Goal: Task Accomplishment & Management: Manage account settings

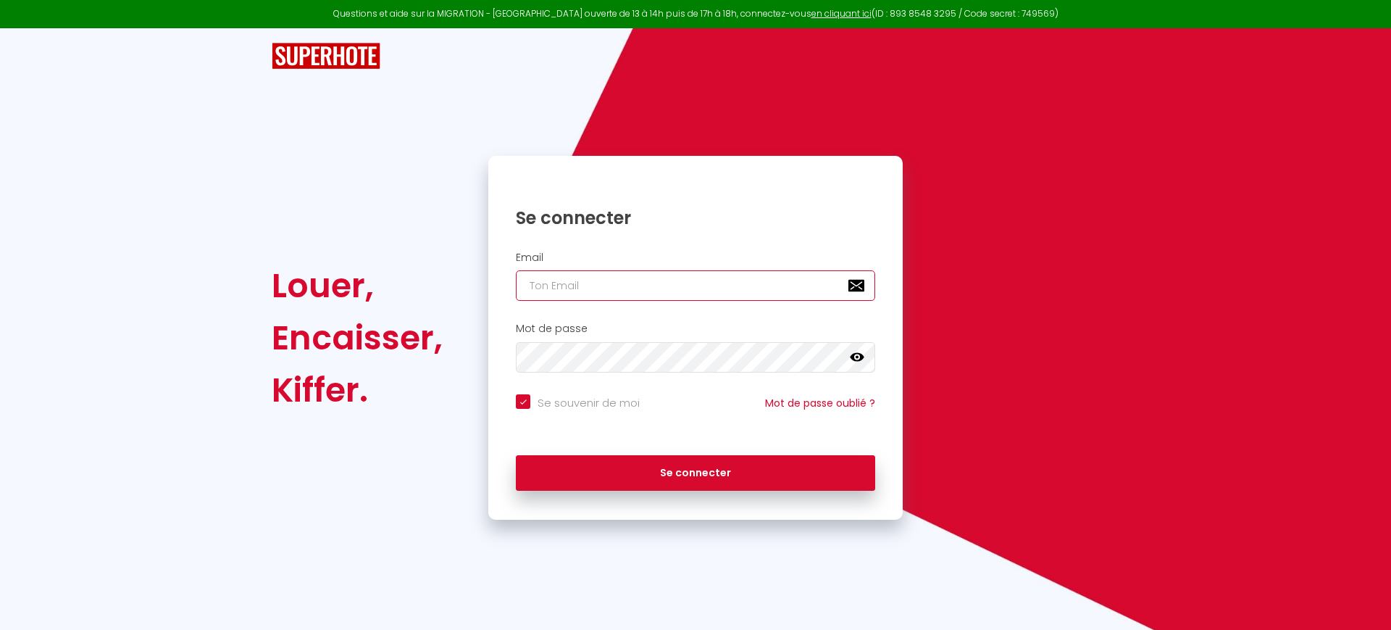
click at [567, 285] on input "email" at bounding box center [695, 285] width 359 height 30
type input "r"
checkbox input "true"
type input "re"
checkbox input "true"
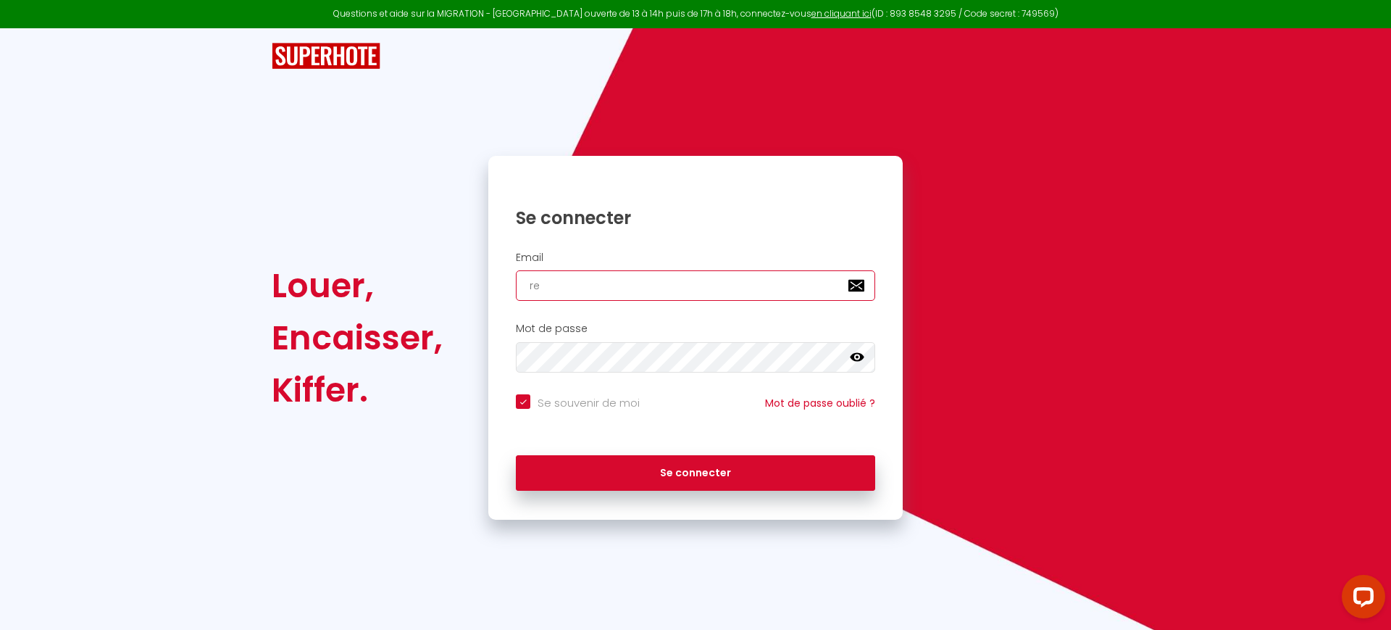
type input "ren"
checkbox input "true"
type input "rena"
checkbox input "true"
type input "renau"
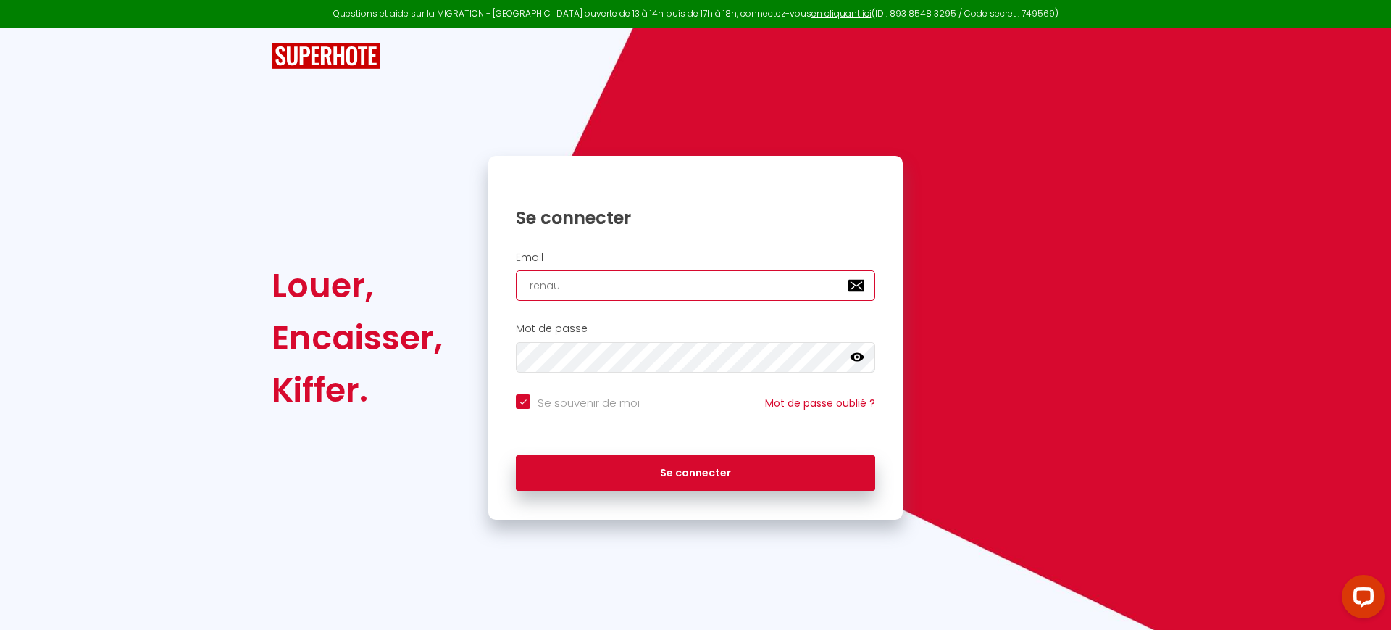
checkbox input "true"
type input "renaud"
checkbox input "true"
type input "renaud."
checkbox input "true"
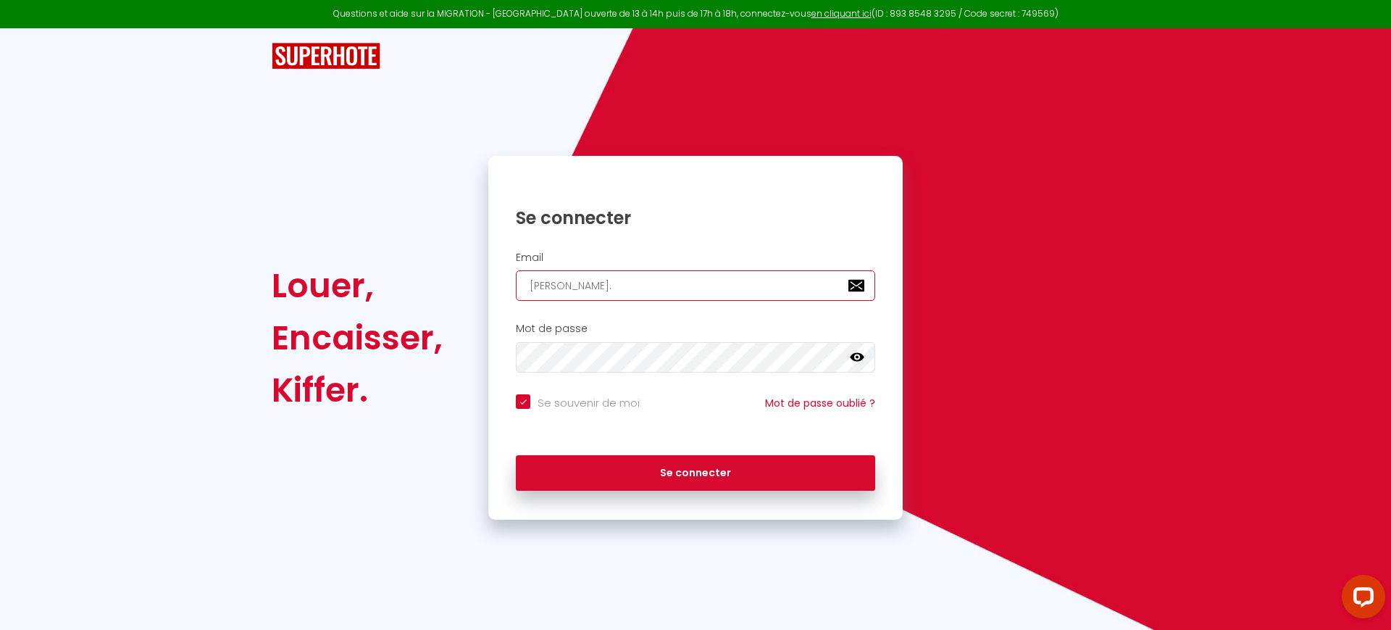
type input "renaud.u"
checkbox input "true"
type input "renaud."
checkbox input "true"
type input "renaud.d"
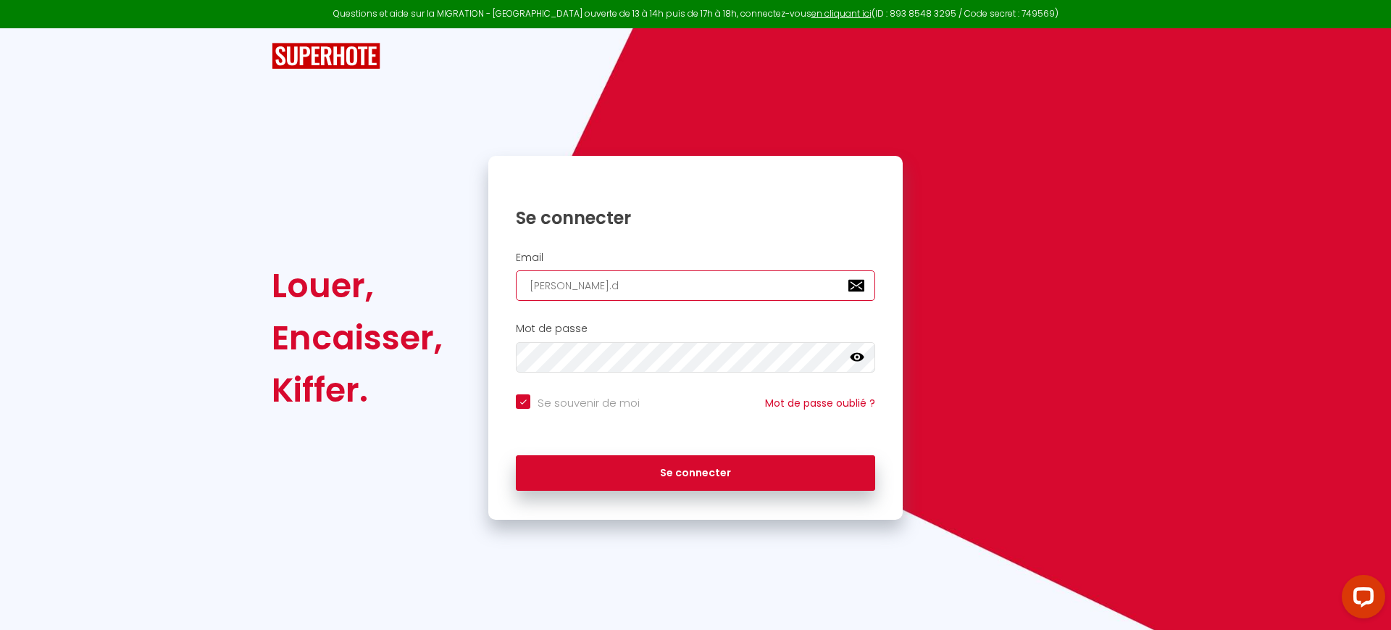
checkbox input "true"
type input "renaud.du"
checkbox input "true"
type input "renaud.dum"
checkbox input "true"
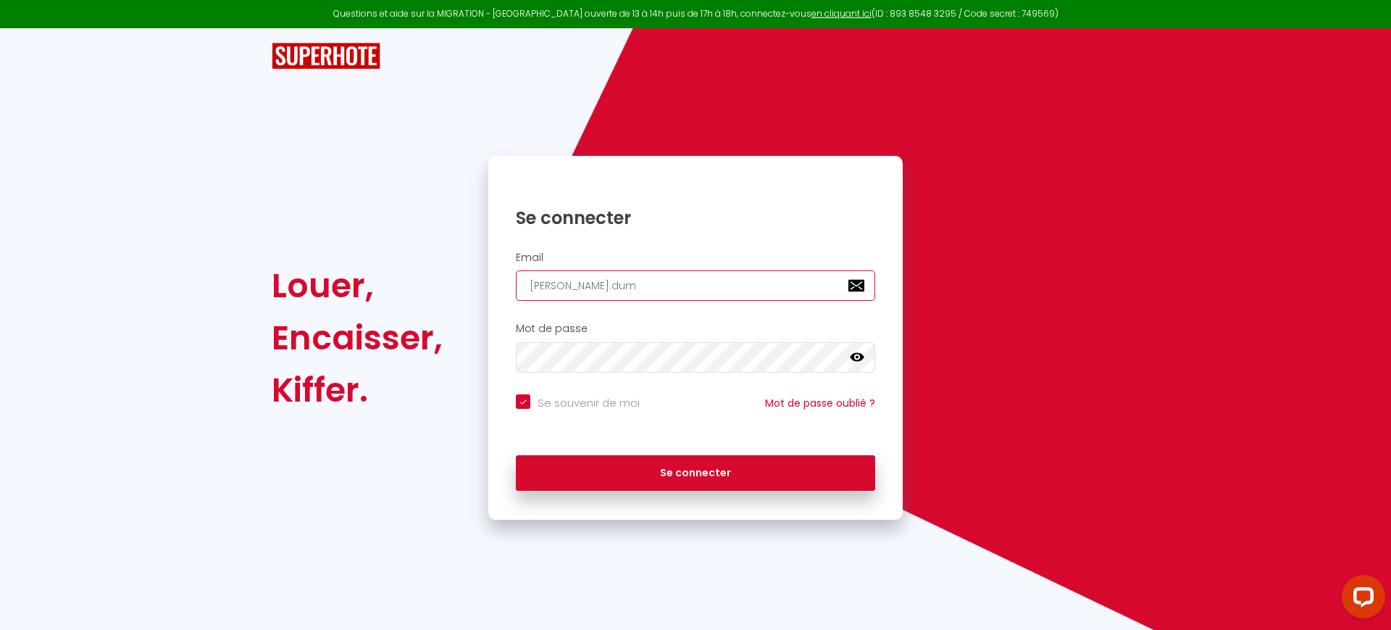
type input "renaud.duma"
checkbox input "true"
type input "renaud.dumay"
checkbox input "true"
type input "renaud.dumay@"
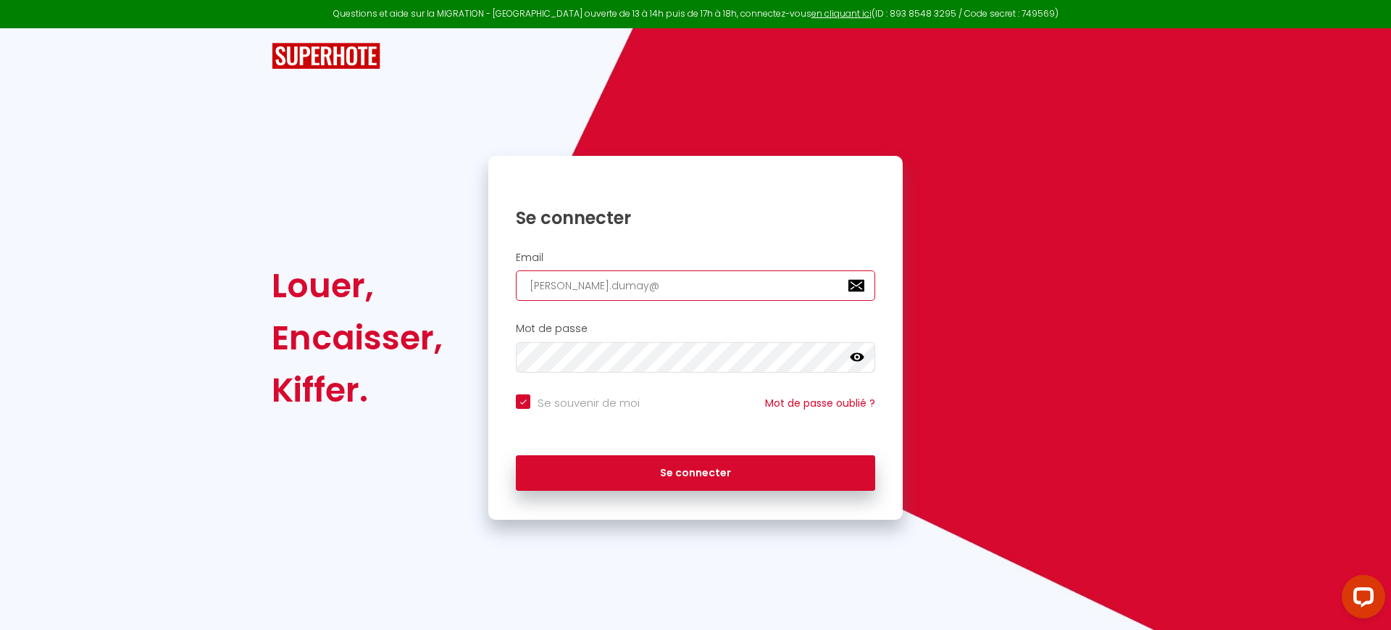
checkbox input "true"
type input "renaud.dumay@g"
checkbox input "true"
type input "renaud.dumay@gm"
checkbox input "true"
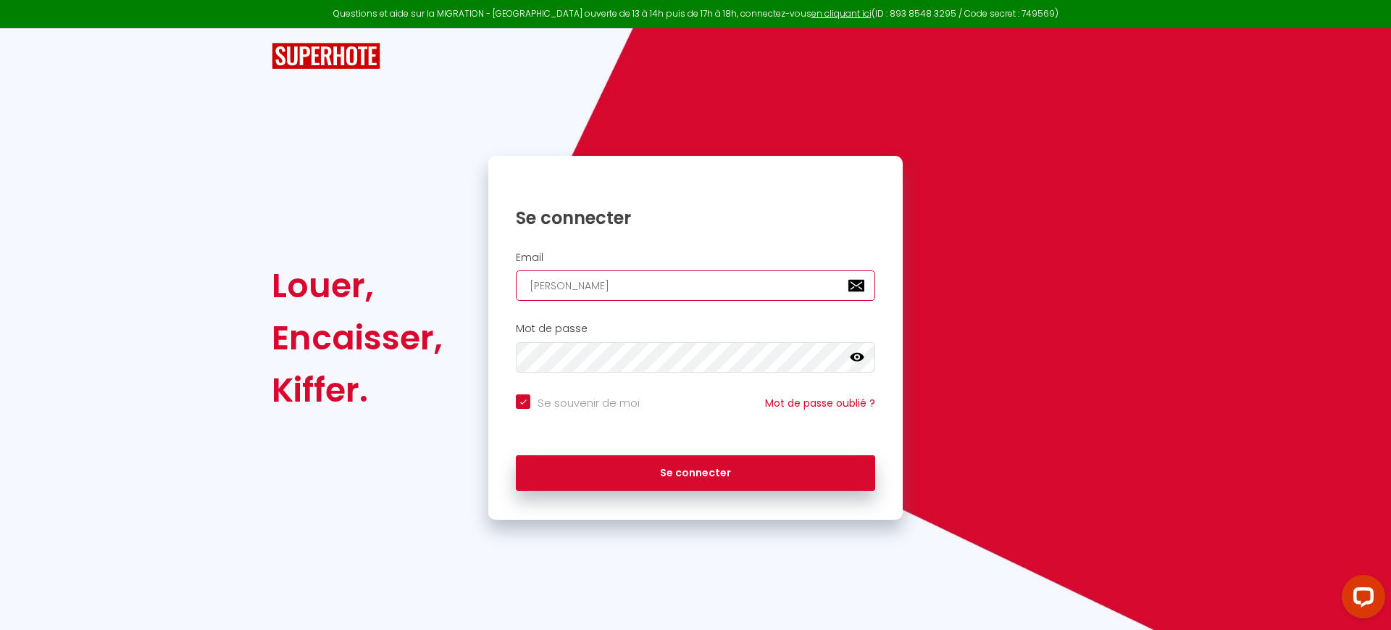
type input "renaud.dumay@gma"
checkbox input "true"
type input "renaud.dumay@gmai"
checkbox input "true"
type input "renaud.dumay@gmail"
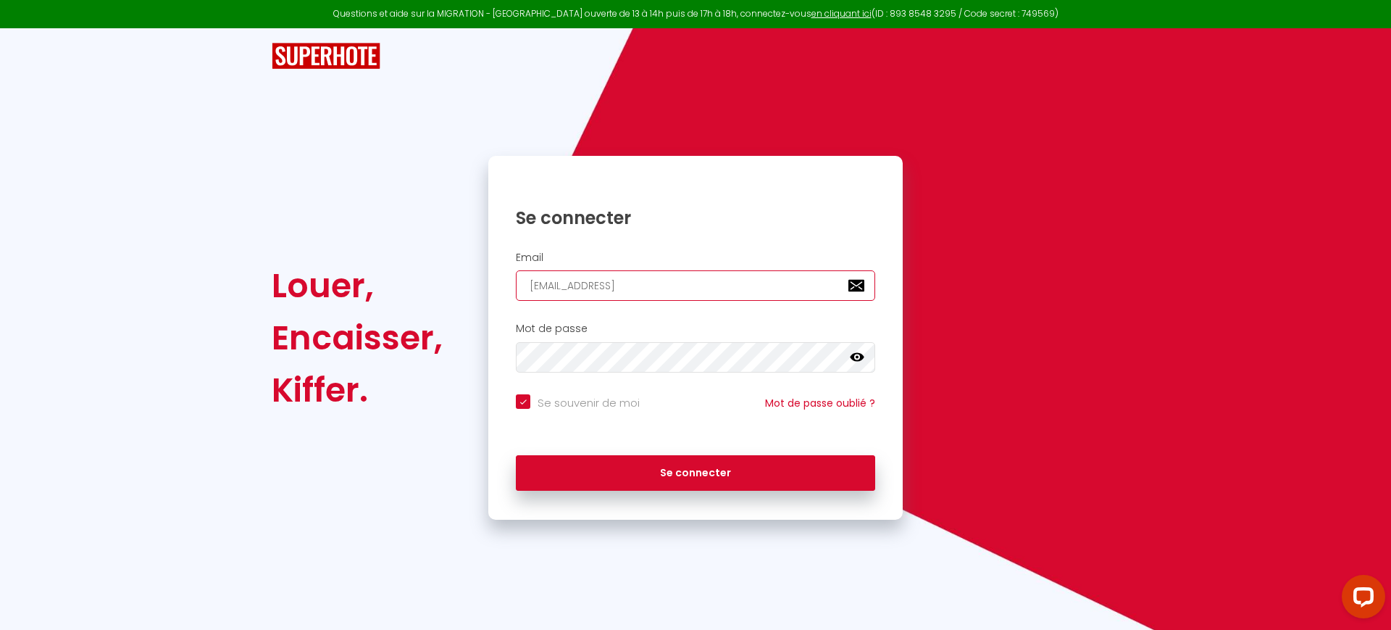
checkbox input "true"
type input "renaud.dumay@gmail."
checkbox input "true"
type input "renaud.dumay@gmail.c"
checkbox input "true"
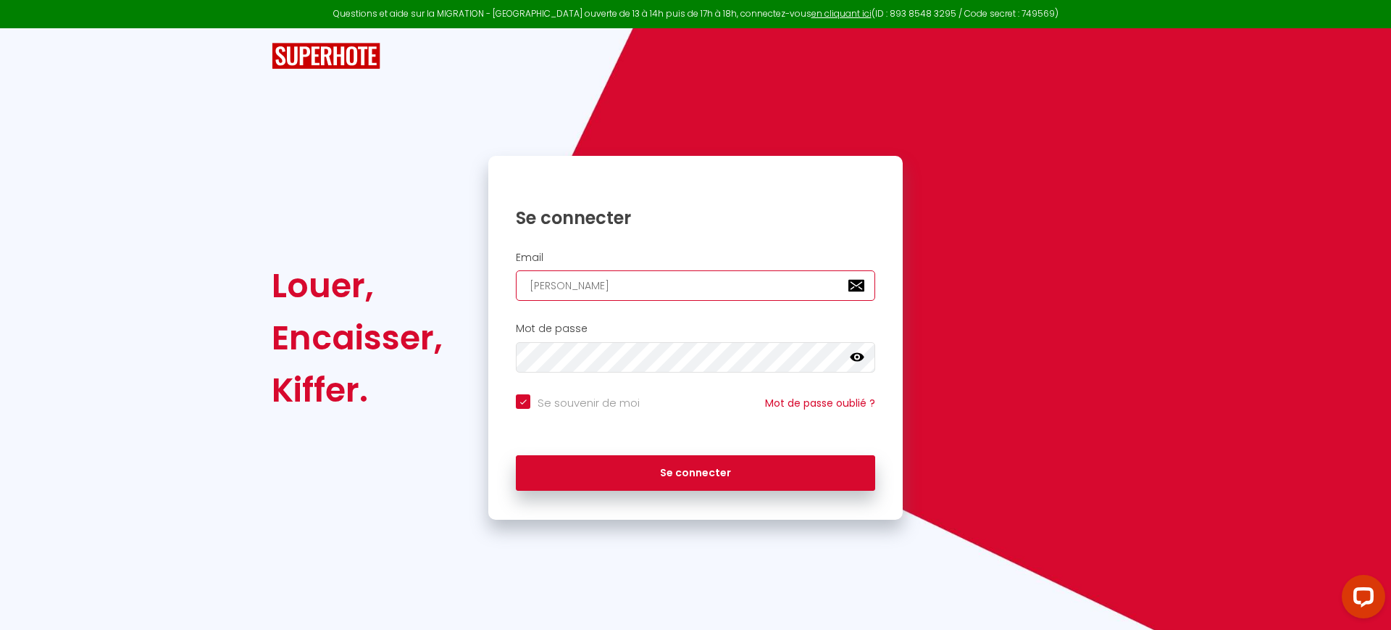
type input "renaud.dumay@gmail.co"
checkbox input "true"
type input "[PERSON_NAME][EMAIL_ADDRESS][DOMAIN_NAME]"
checkbox input "true"
type input "[PERSON_NAME][EMAIL_ADDRESS][DOMAIN_NAME]"
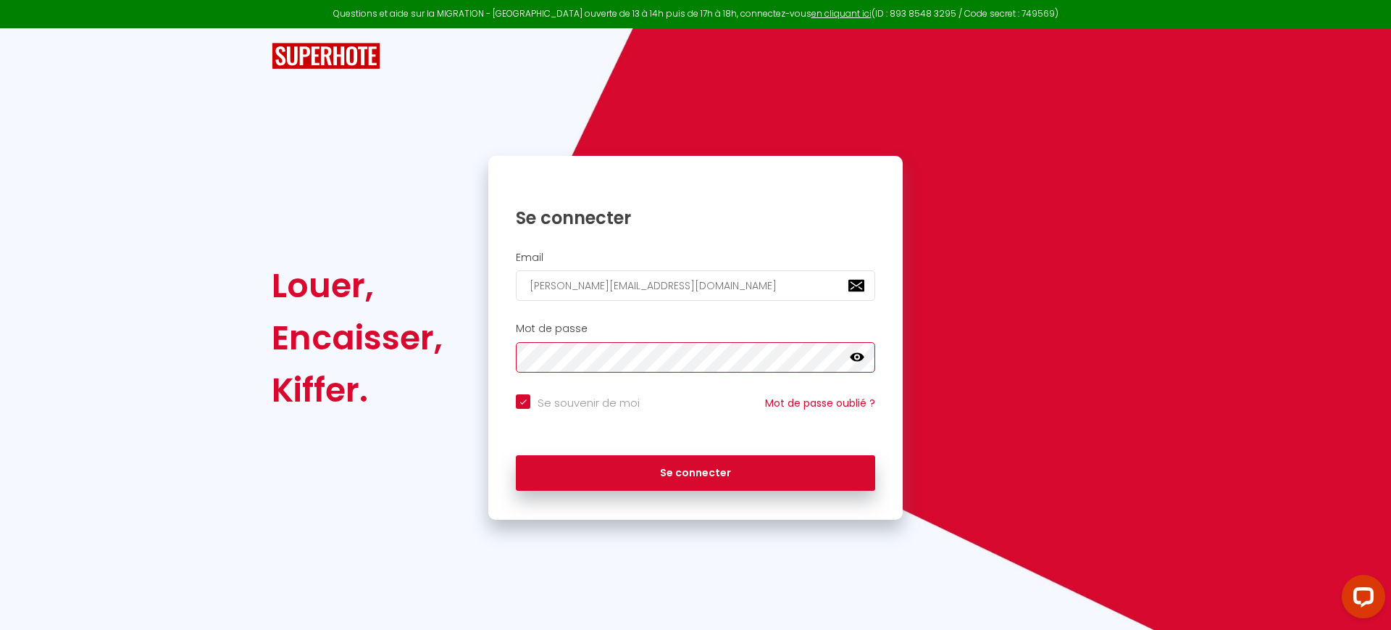
click at [516, 455] on button "Se connecter" at bounding box center [695, 473] width 359 height 36
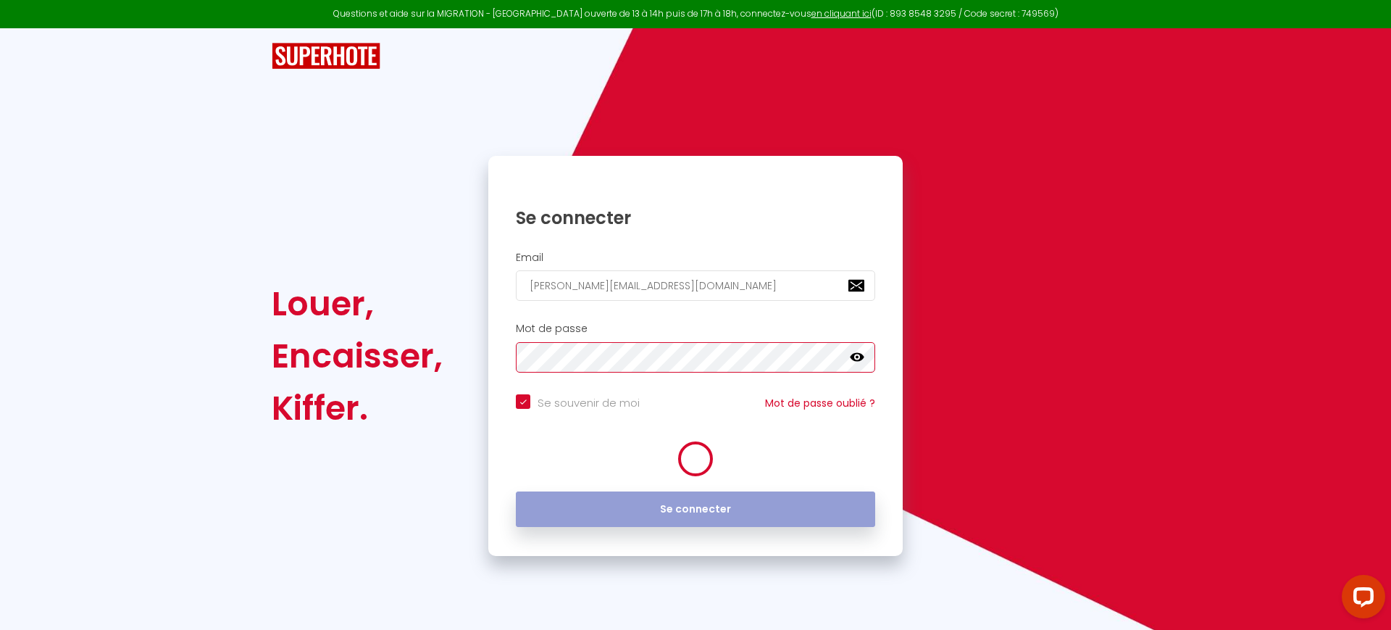
checkbox input "true"
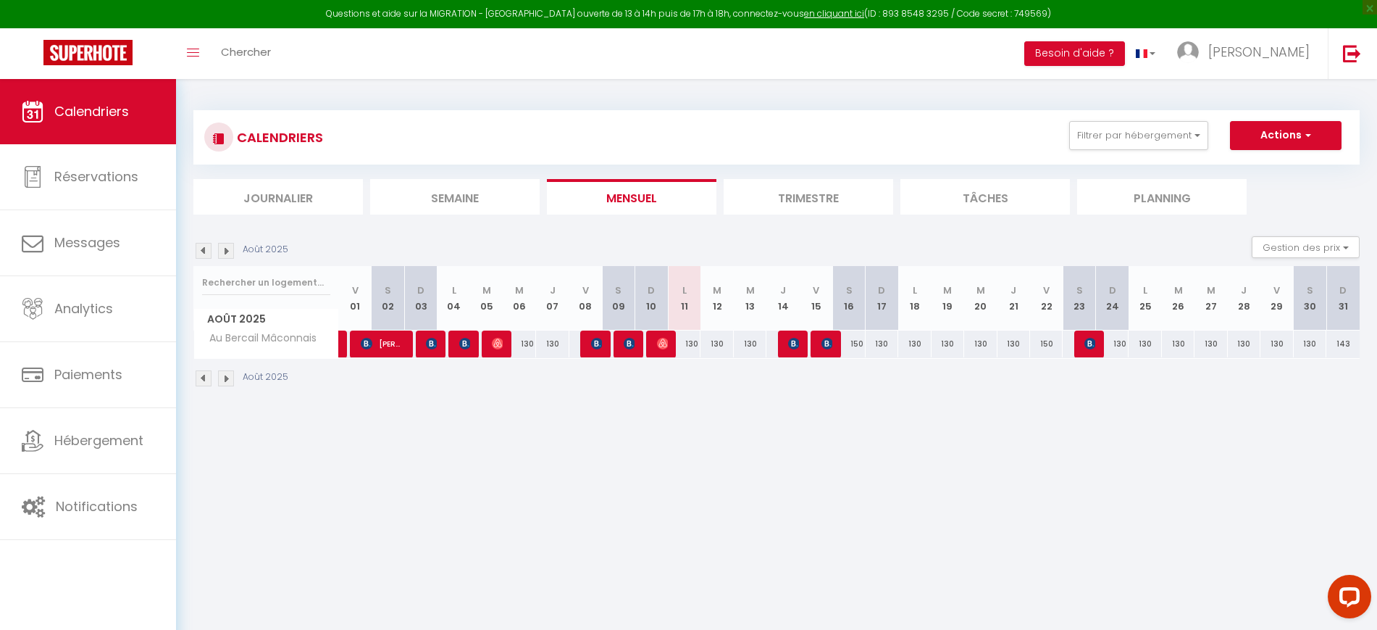
click at [1312, 350] on div "130" at bounding box center [1310, 343] width 33 height 27
type input "130"
select select "1"
type input "Sam 30 Août 2025"
type input "Dim 31 Août 2025"
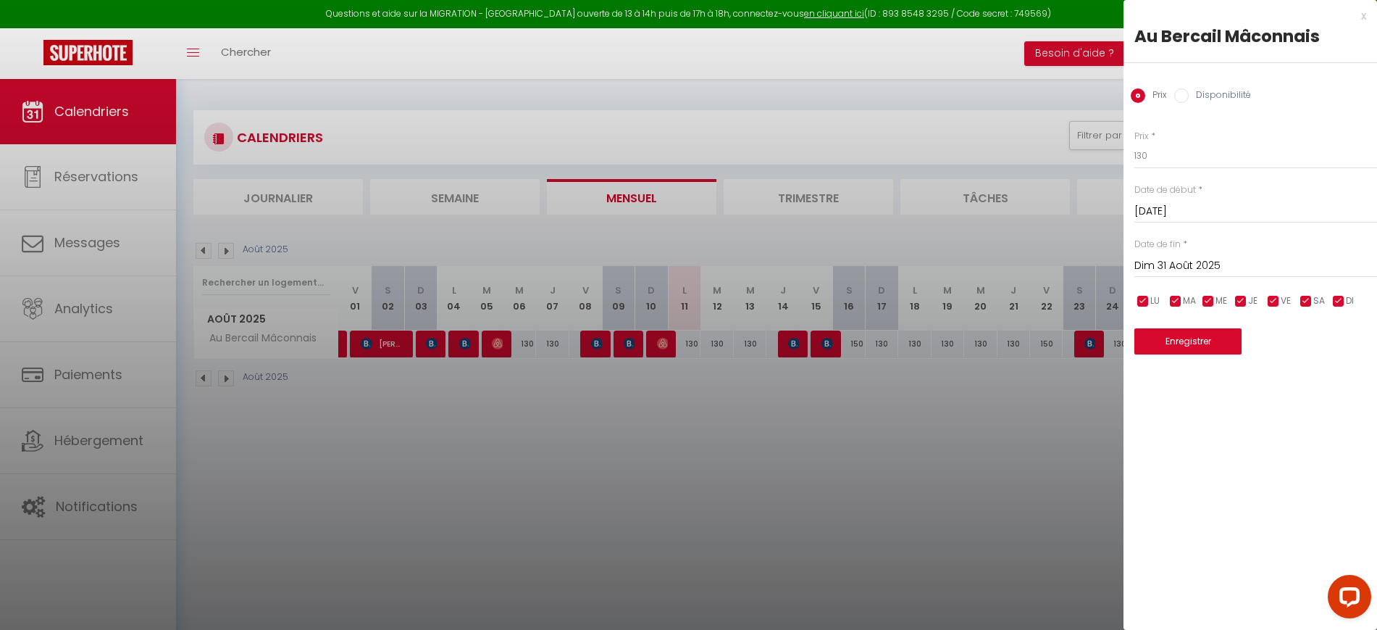
click at [1191, 95] on div "Disponibilité" at bounding box center [1213, 96] width 77 height 16
click at [1181, 96] on input "Disponibilité" at bounding box center [1182, 95] width 14 height 14
radio input "true"
radio input "false"
click at [1178, 149] on select "Disponible Indisponible" at bounding box center [1256, 157] width 243 height 28
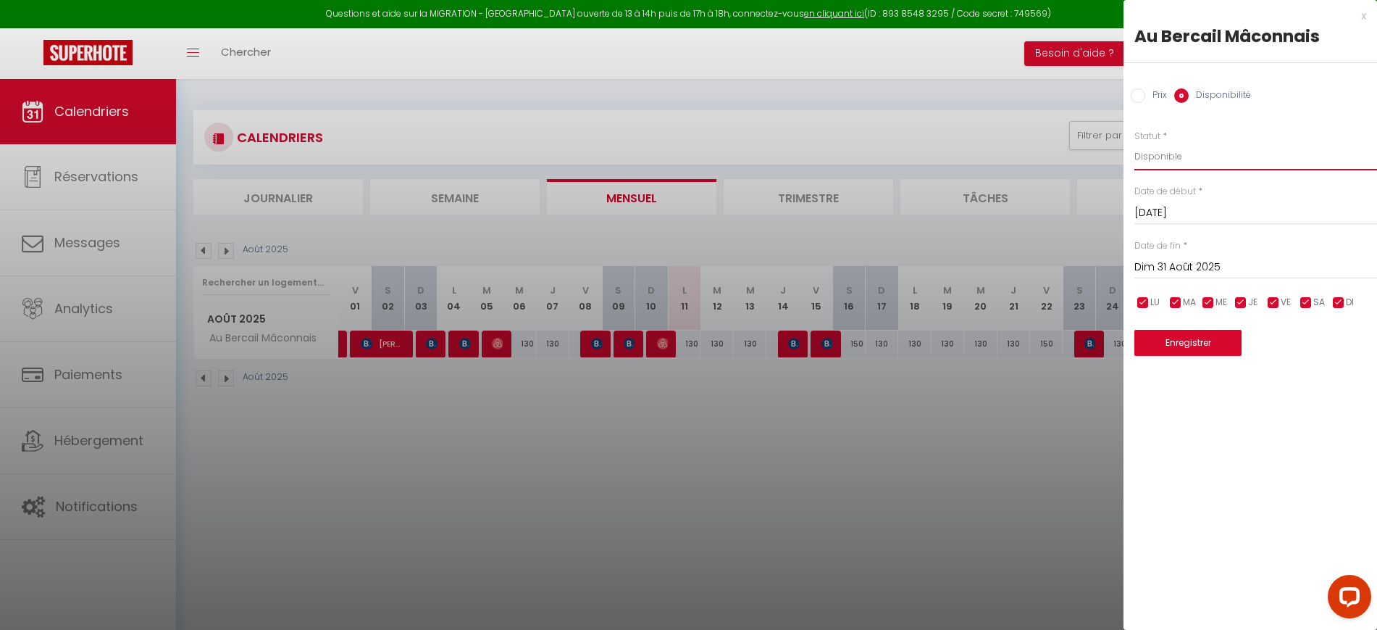
select select "0"
click at [1135, 143] on select "Disponible Indisponible" at bounding box center [1256, 157] width 243 height 28
click at [1181, 337] on button "Enregistrer" at bounding box center [1188, 343] width 107 height 26
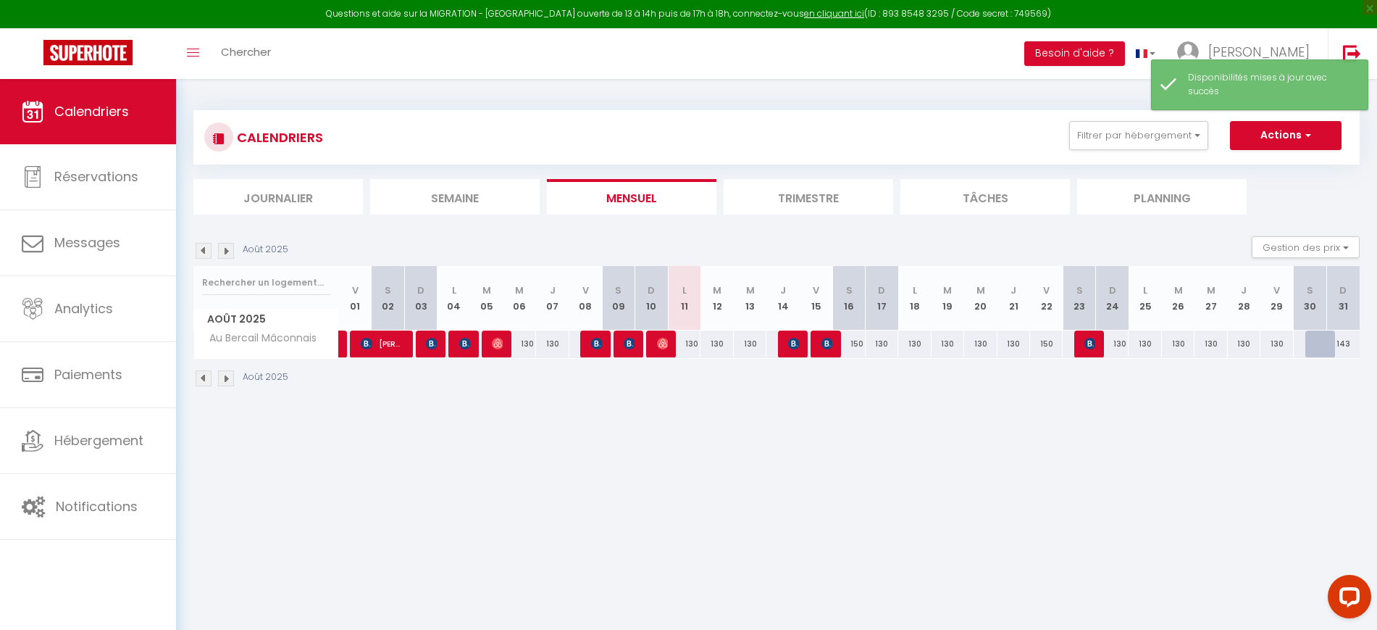
click at [1345, 346] on div "143" at bounding box center [1343, 343] width 33 height 27
select select "1"
type input "Dim 31 Août 2025"
type input "Lun 01 Septembre 2025"
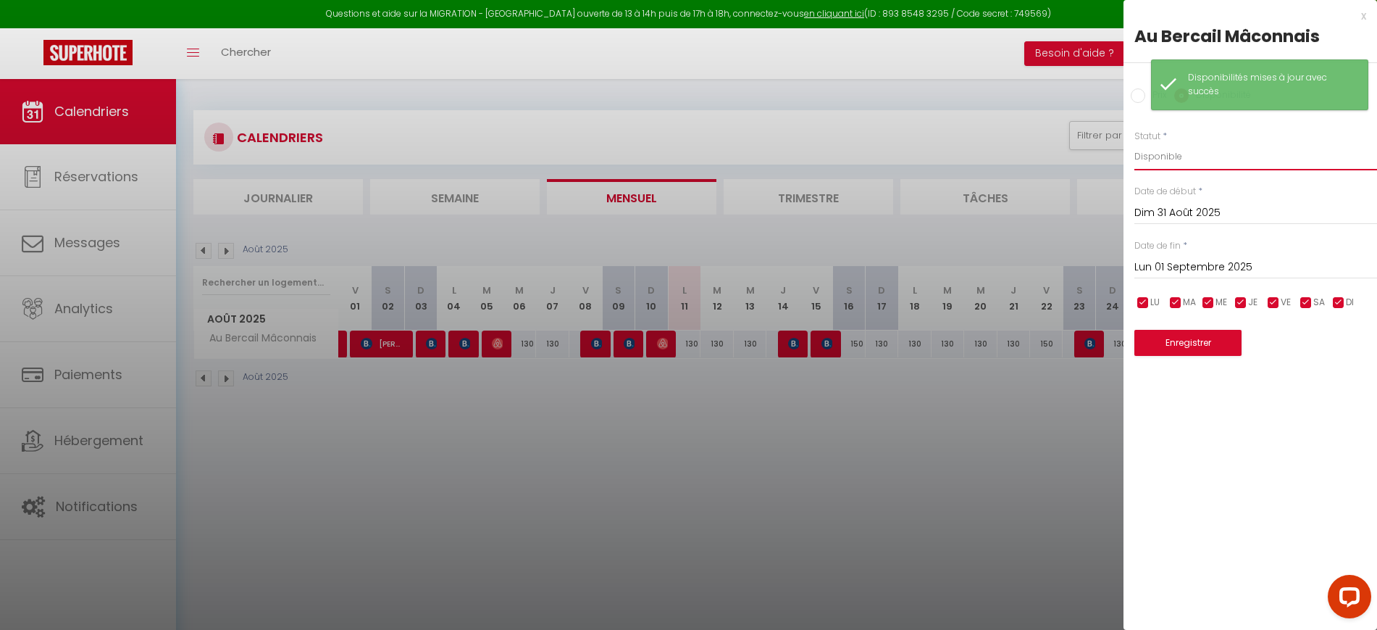
click at [1183, 159] on select "Disponible Indisponible" at bounding box center [1256, 157] width 243 height 28
select select "0"
click at [1135, 143] on select "Disponible Indisponible" at bounding box center [1256, 157] width 243 height 28
click at [1188, 349] on button "Enregistrer" at bounding box center [1188, 343] width 107 height 26
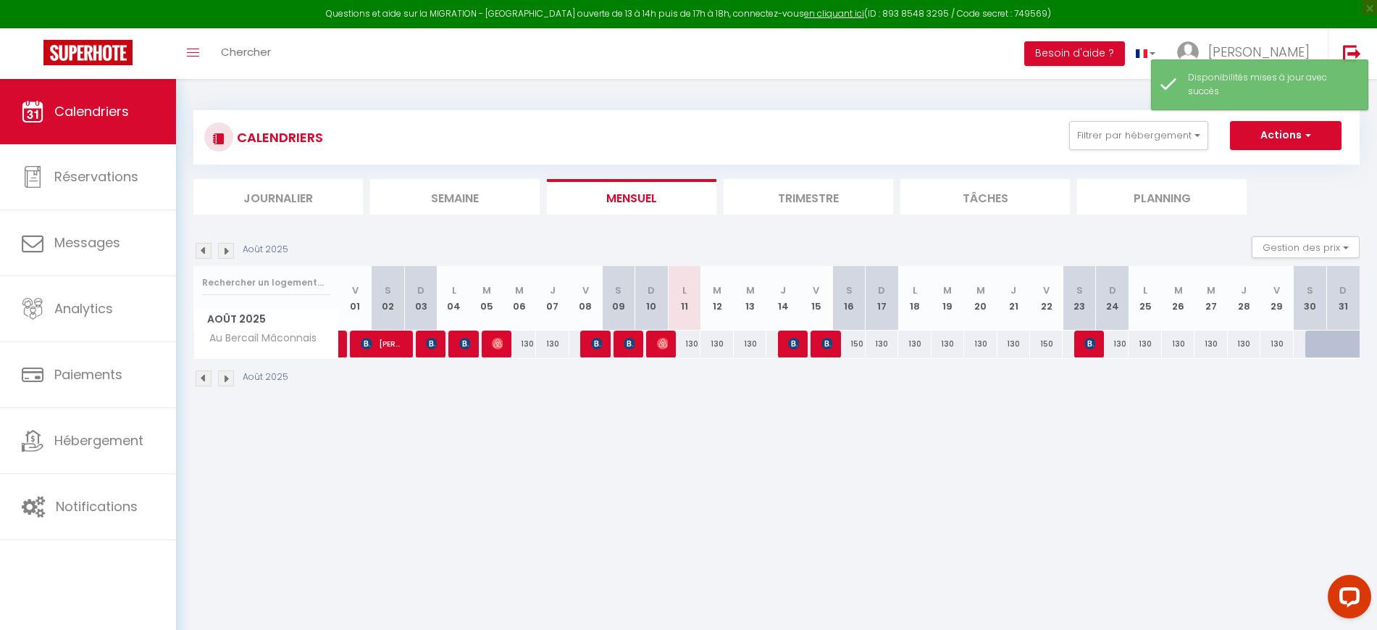
click at [1284, 349] on div "130" at bounding box center [1277, 343] width 33 height 27
select select "1"
type input "Ven 29 Août 2025"
type input "Sam 30 Août 2025"
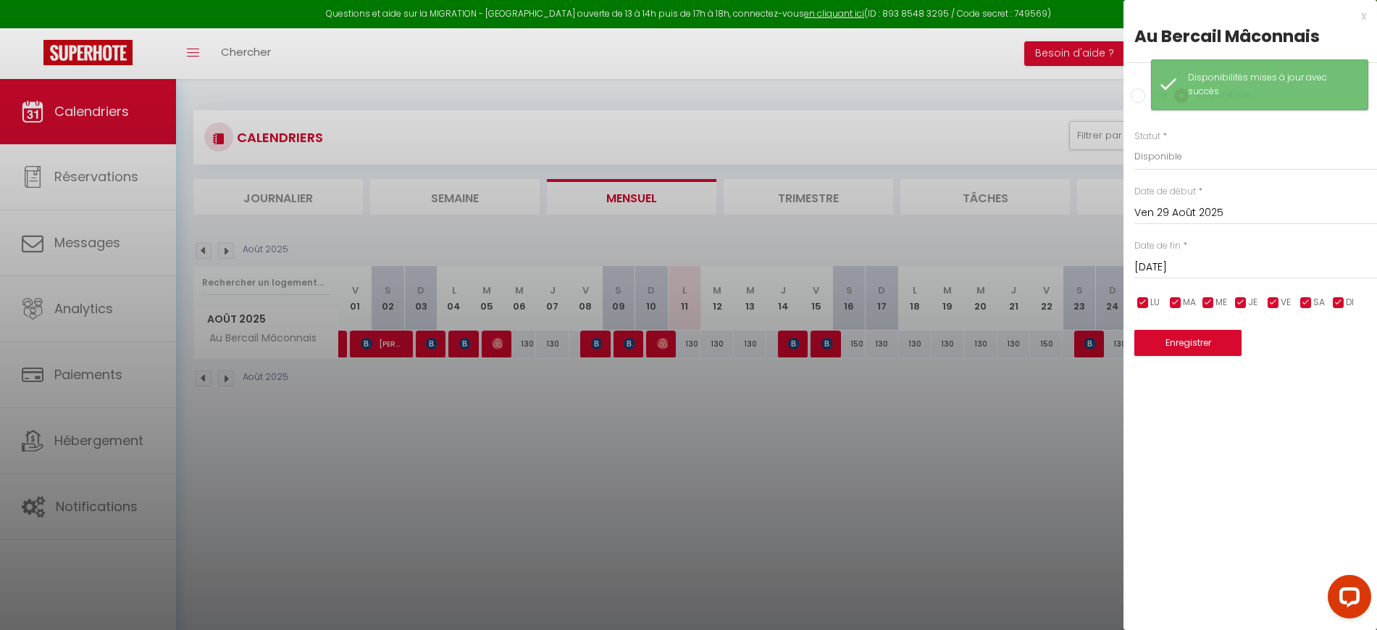
click at [1044, 538] on div at bounding box center [688, 315] width 1377 height 630
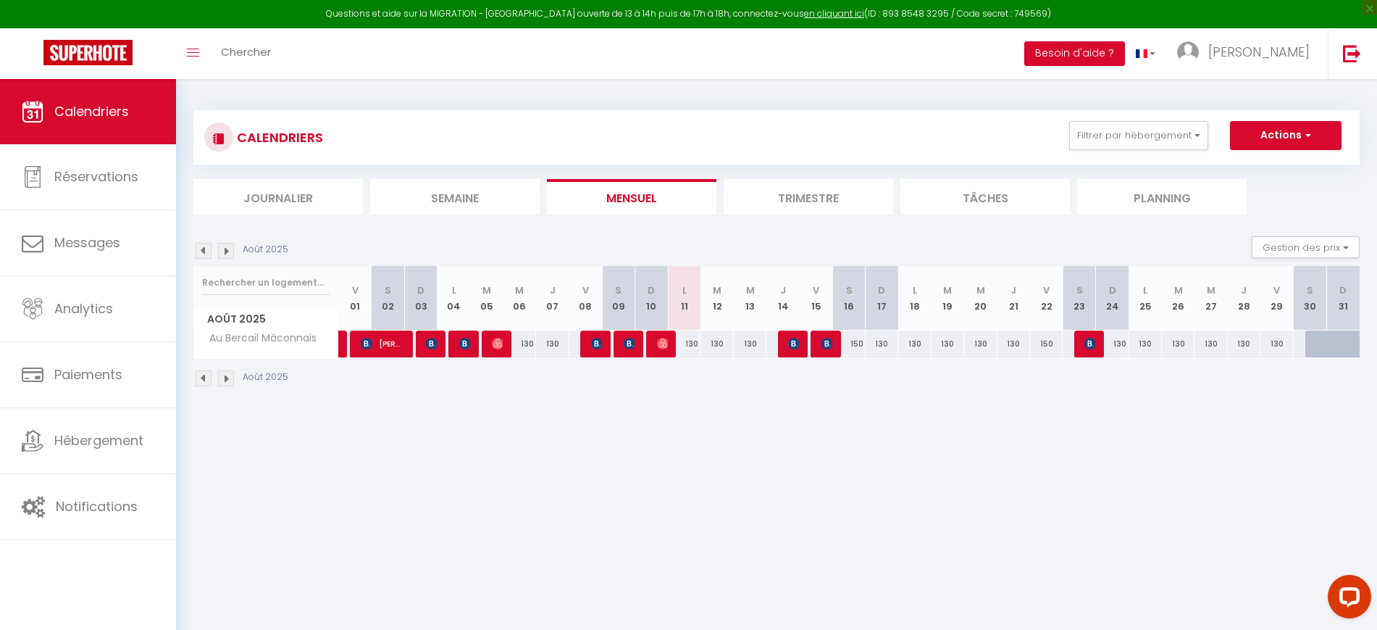
click at [1283, 346] on div "130" at bounding box center [1277, 343] width 33 height 27
select select "1"
type input "Ven 29 Août 2025"
type input "Sam 30 Août 2025"
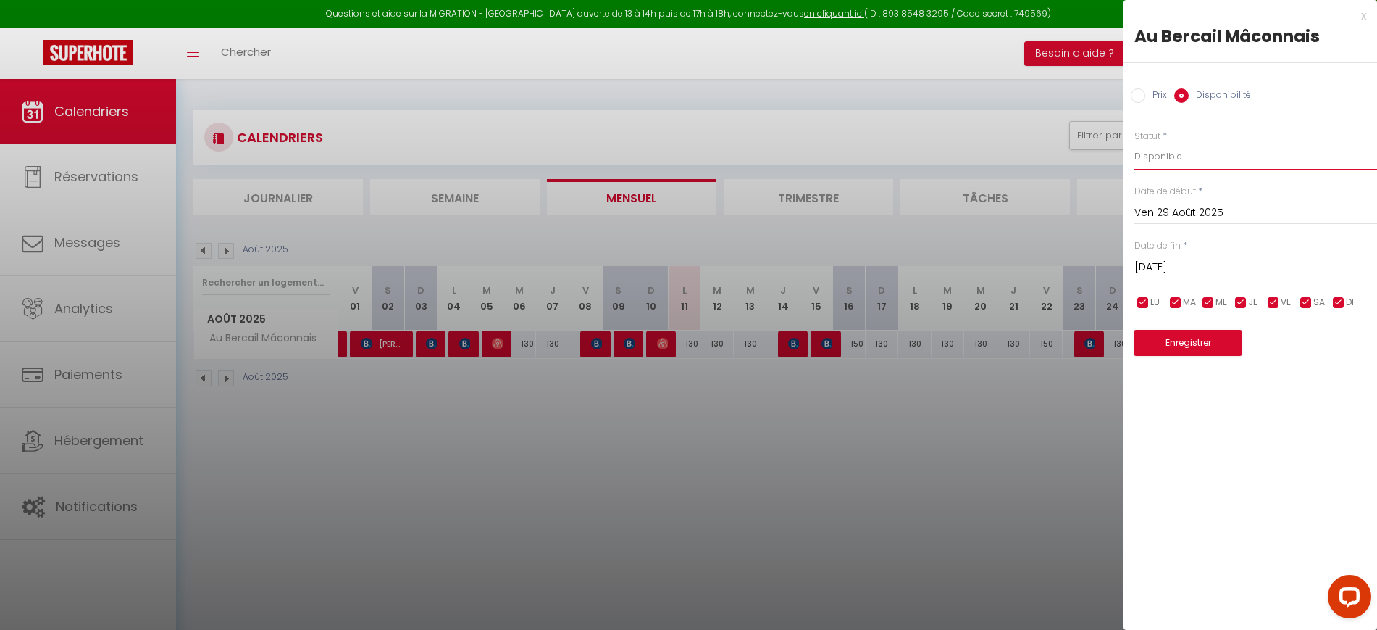
click at [1168, 161] on select "Disponible Indisponible" at bounding box center [1256, 157] width 243 height 28
select select "0"
click at [1135, 143] on select "Disponible Indisponible" at bounding box center [1256, 157] width 243 height 28
click at [1164, 338] on button "Enregistrer" at bounding box center [1188, 343] width 107 height 26
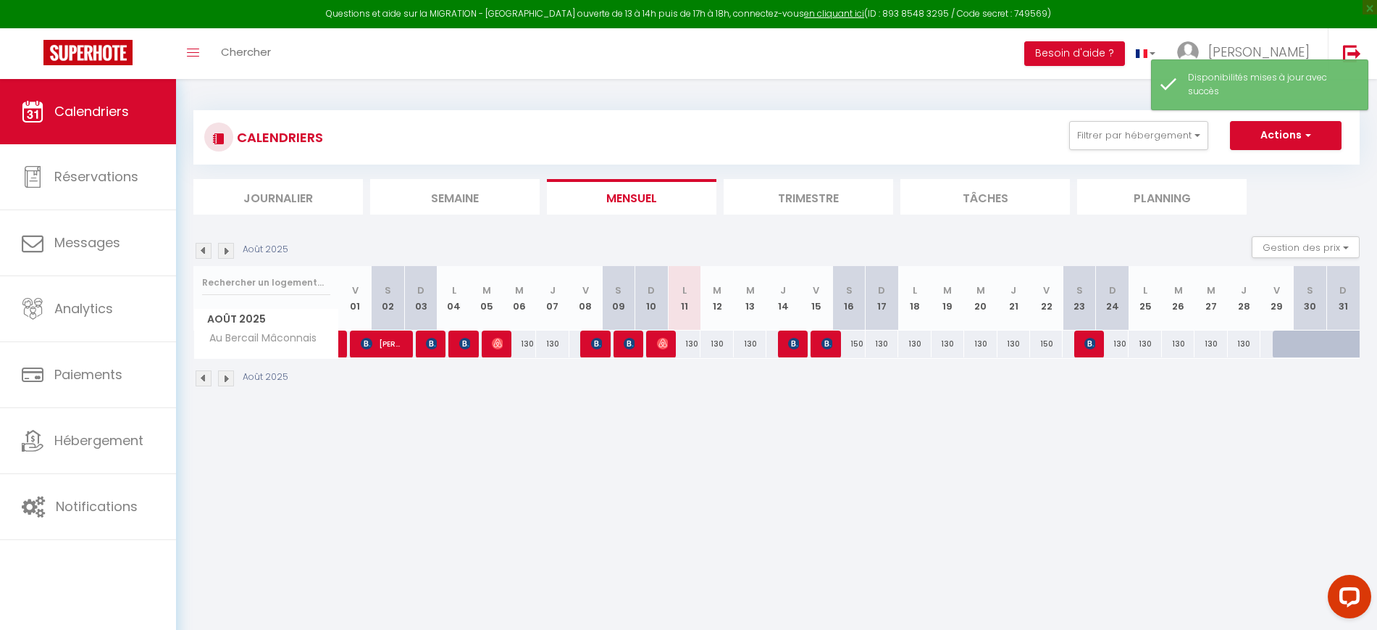
click at [230, 245] on img at bounding box center [226, 251] width 16 height 16
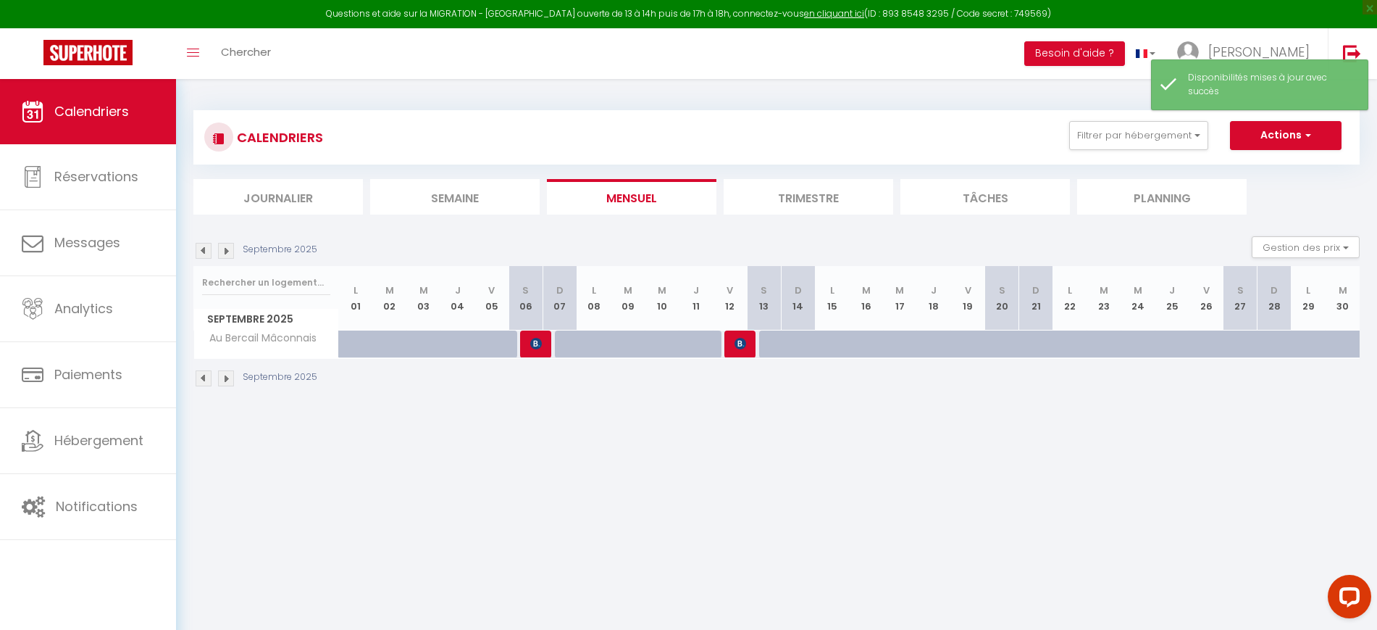
click at [228, 251] on img at bounding box center [226, 251] width 16 height 16
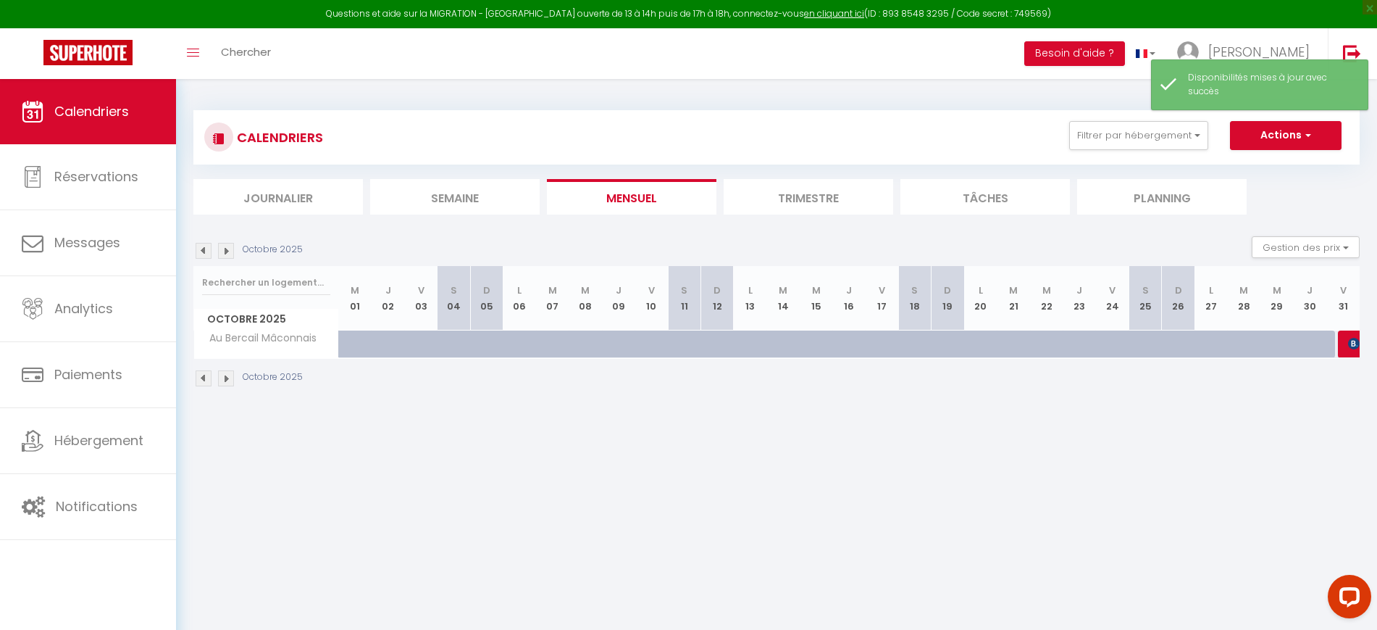
click at [228, 251] on img at bounding box center [226, 251] width 16 height 16
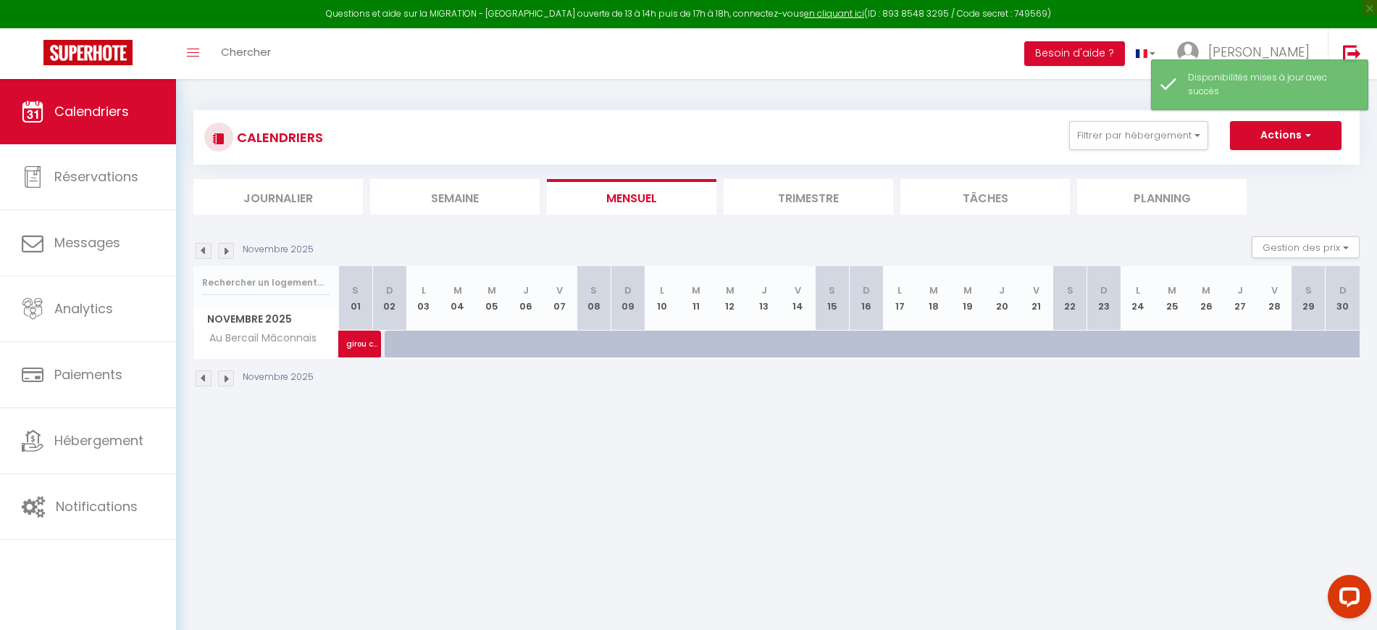
click at [228, 251] on img at bounding box center [226, 251] width 16 height 16
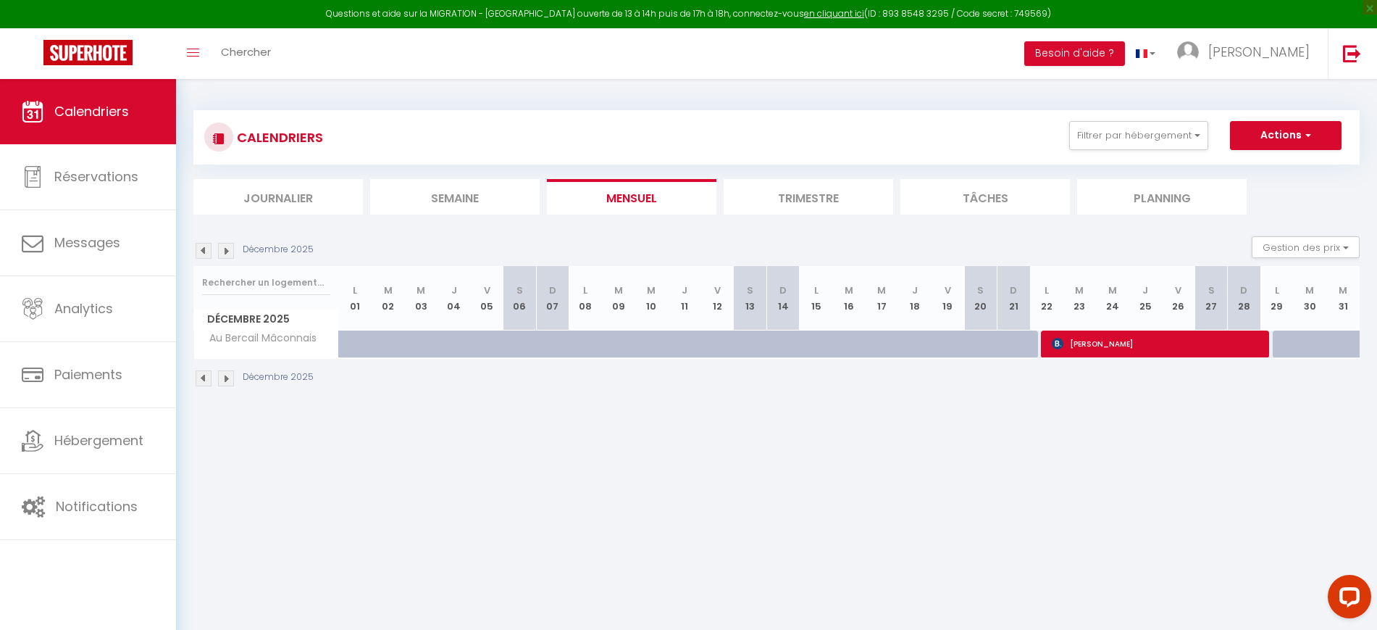
click at [207, 249] on img at bounding box center [204, 251] width 16 height 16
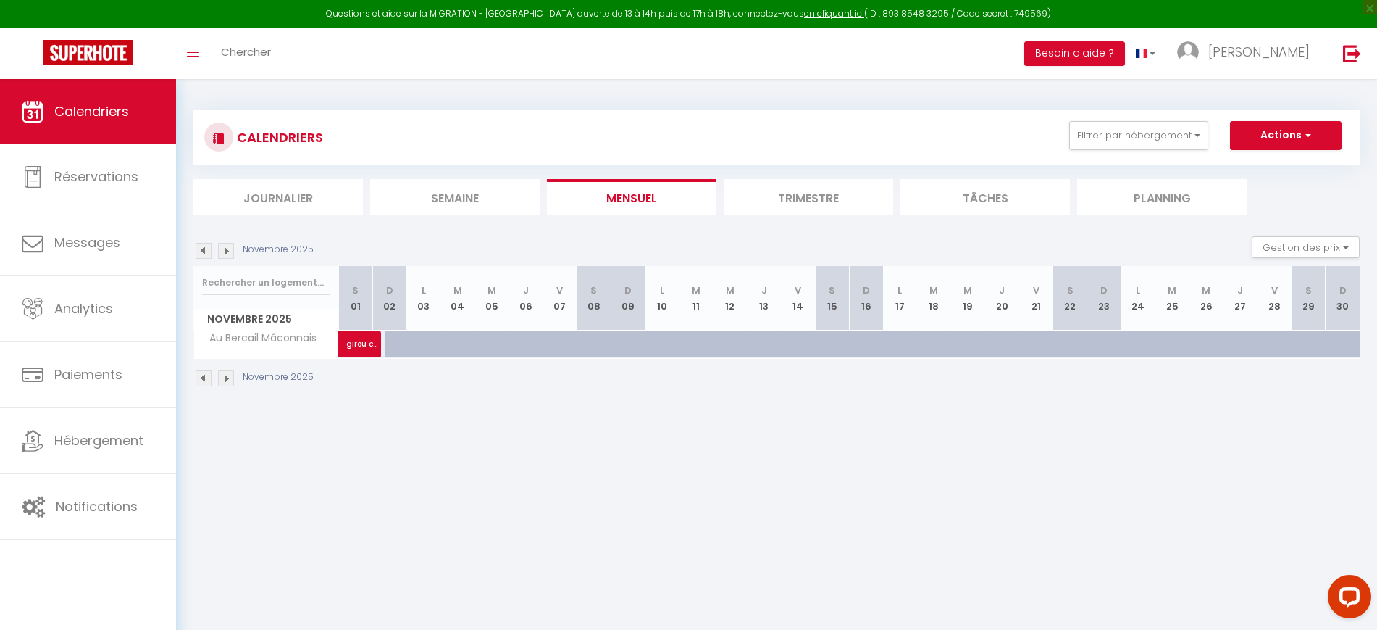
click at [207, 249] on img at bounding box center [204, 251] width 16 height 16
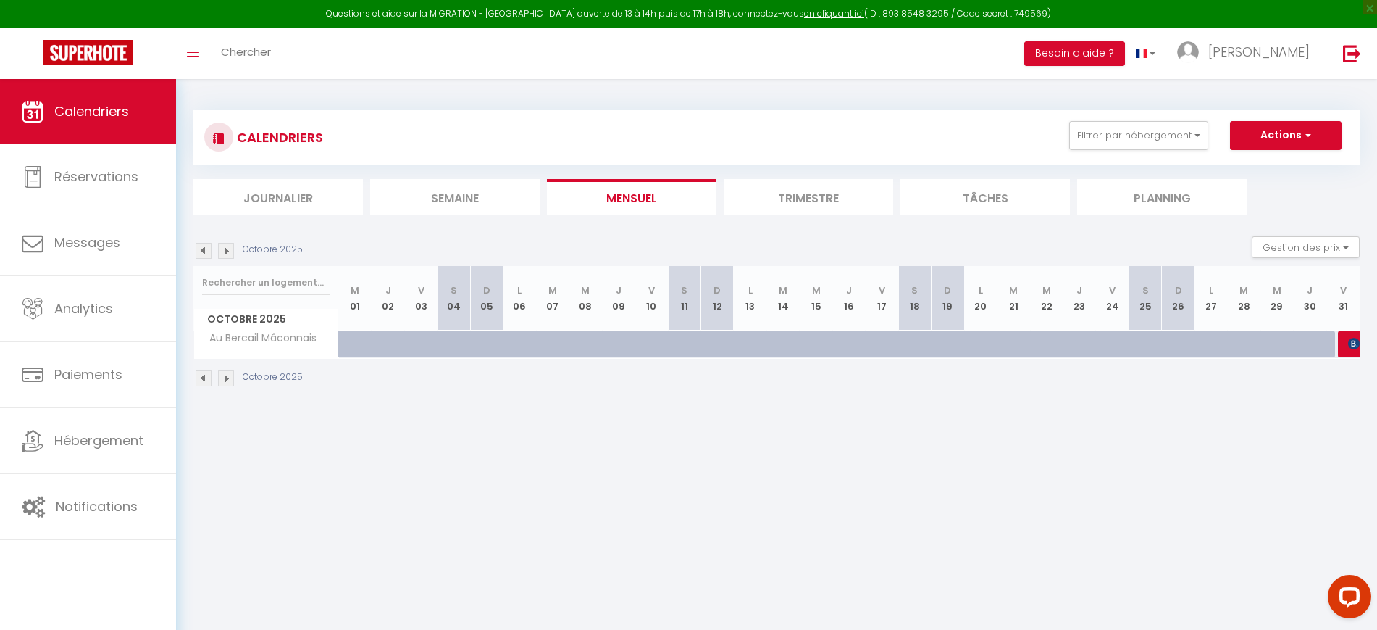
click at [207, 249] on img at bounding box center [204, 251] width 16 height 16
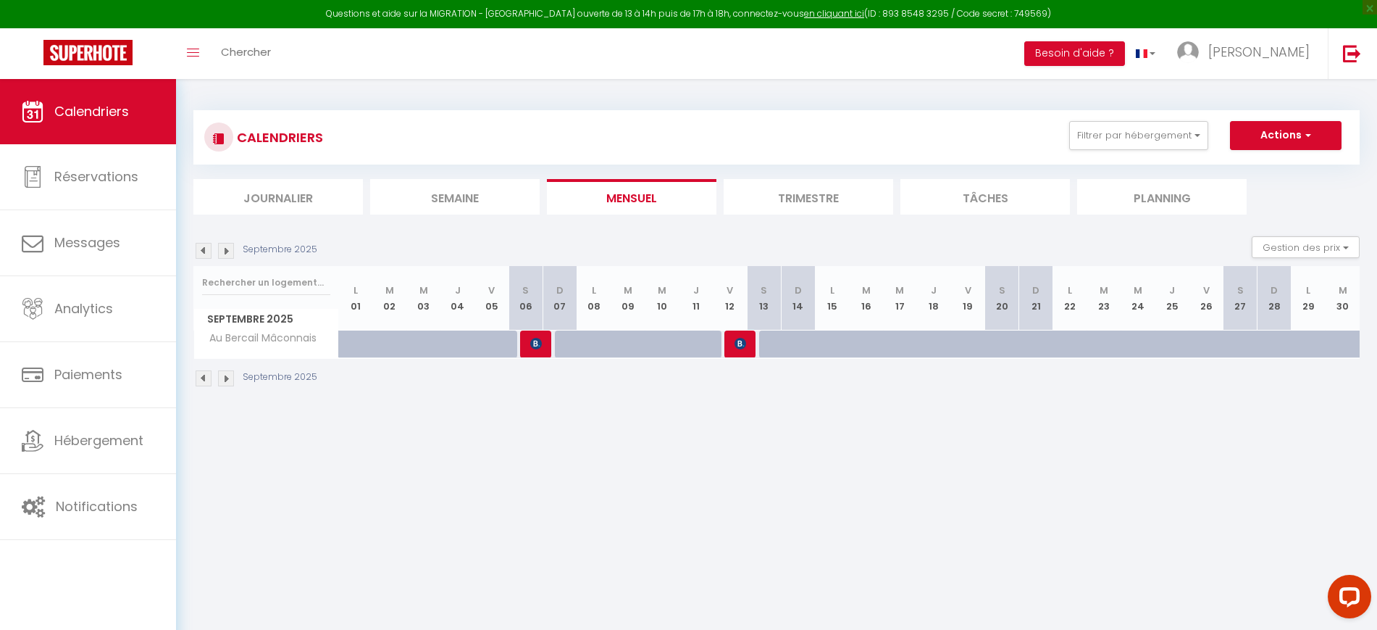
click at [207, 249] on img at bounding box center [204, 251] width 16 height 16
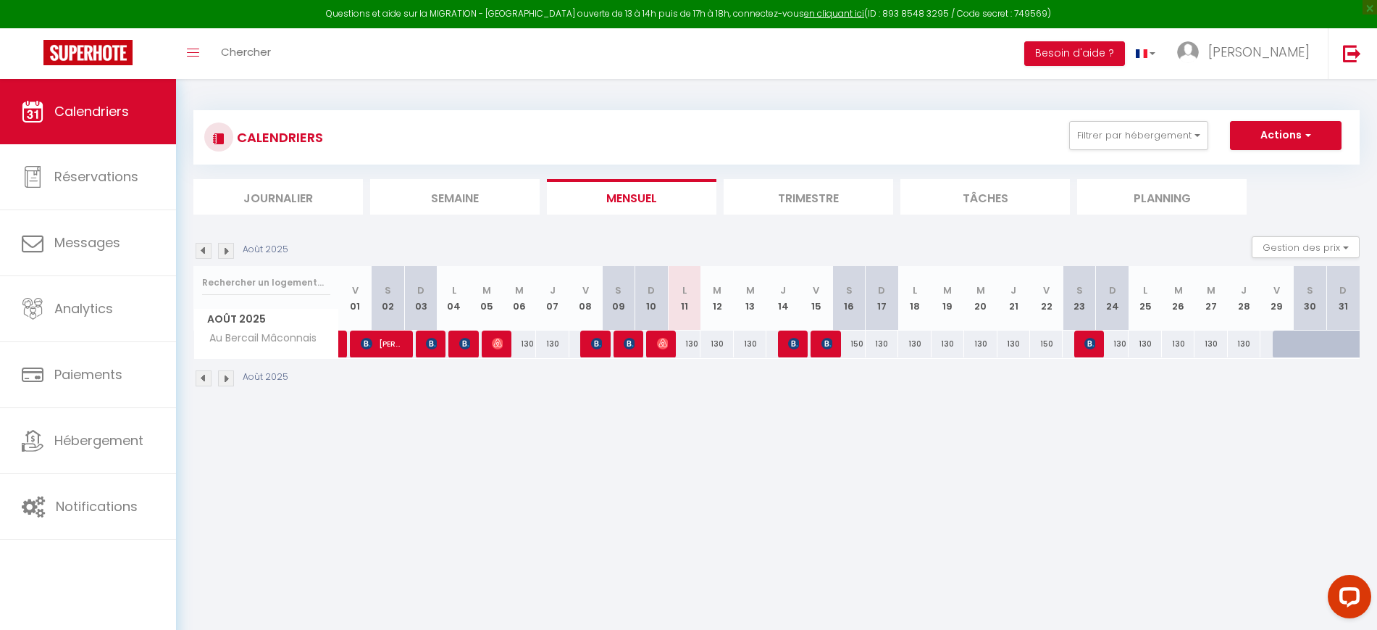
click at [229, 252] on img at bounding box center [226, 251] width 16 height 16
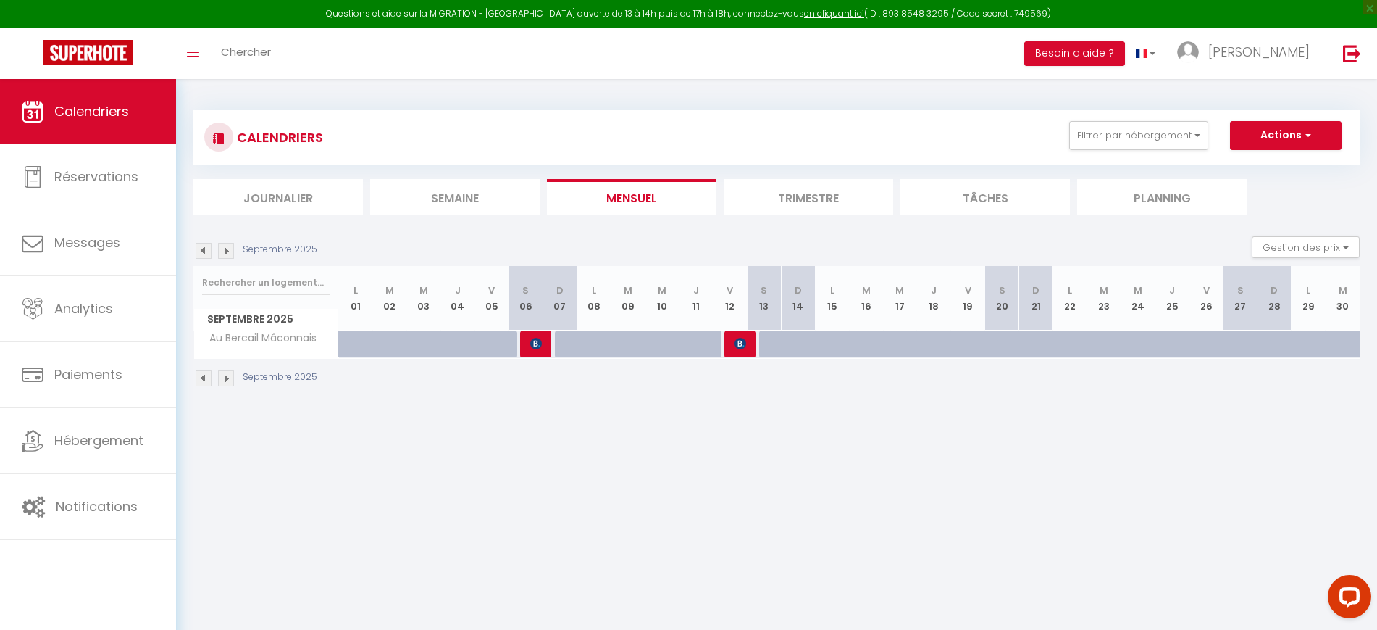
click at [231, 252] on img at bounding box center [226, 251] width 16 height 16
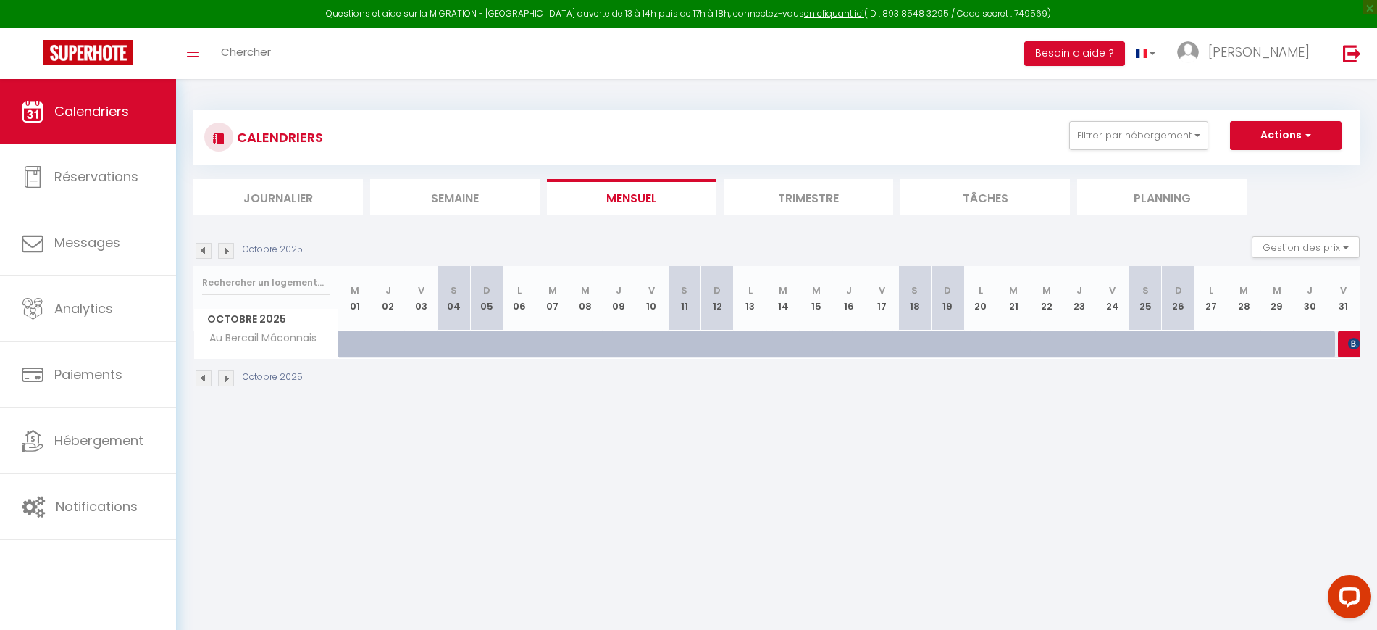
click at [231, 252] on img at bounding box center [226, 251] width 16 height 16
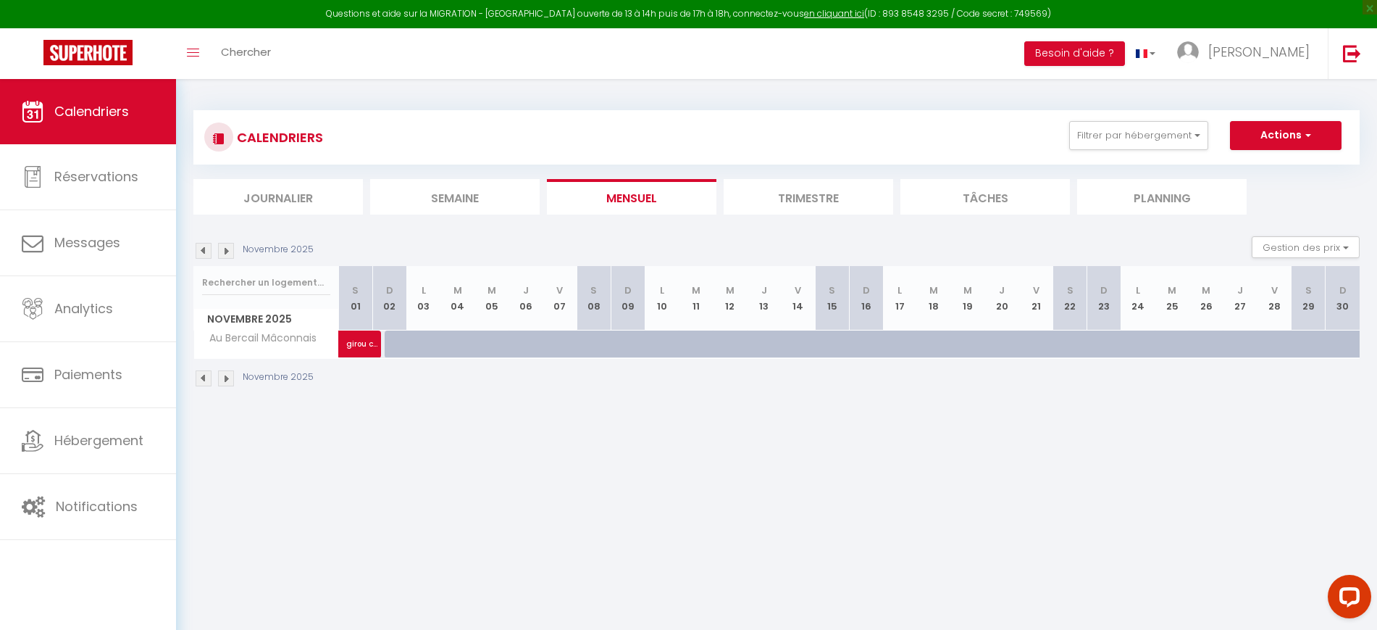
click at [231, 251] on img at bounding box center [226, 251] width 16 height 16
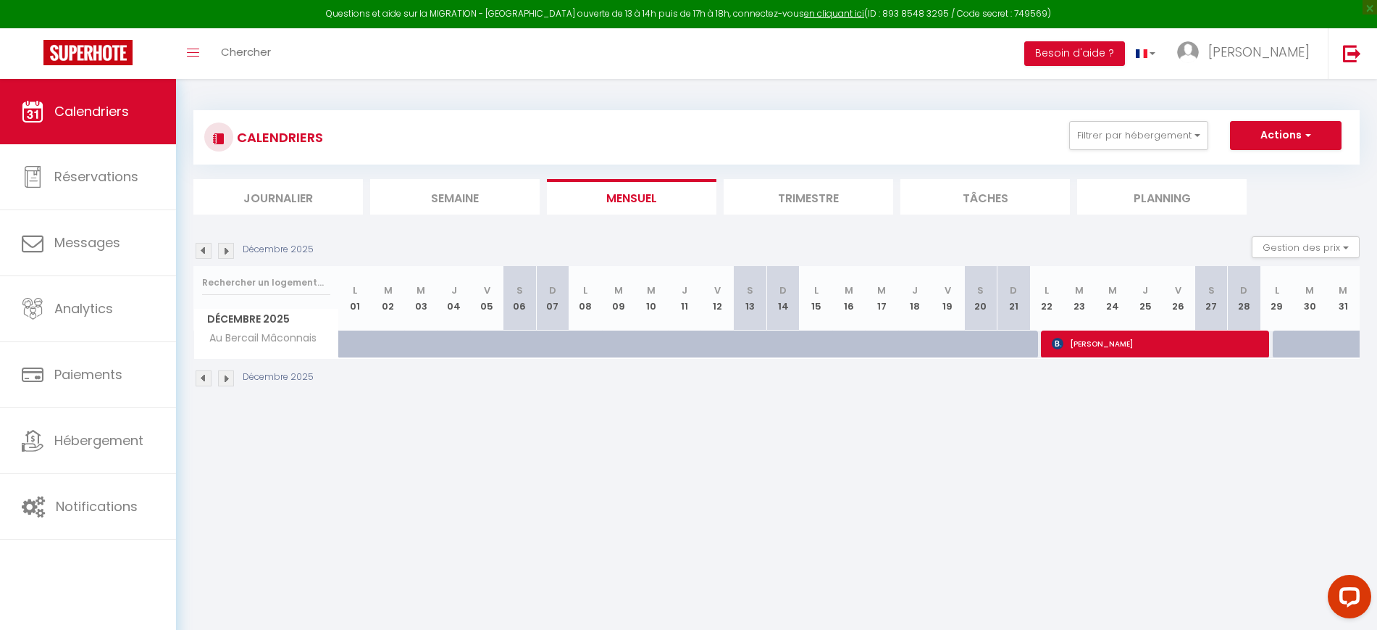
click at [231, 251] on img at bounding box center [226, 251] width 16 height 16
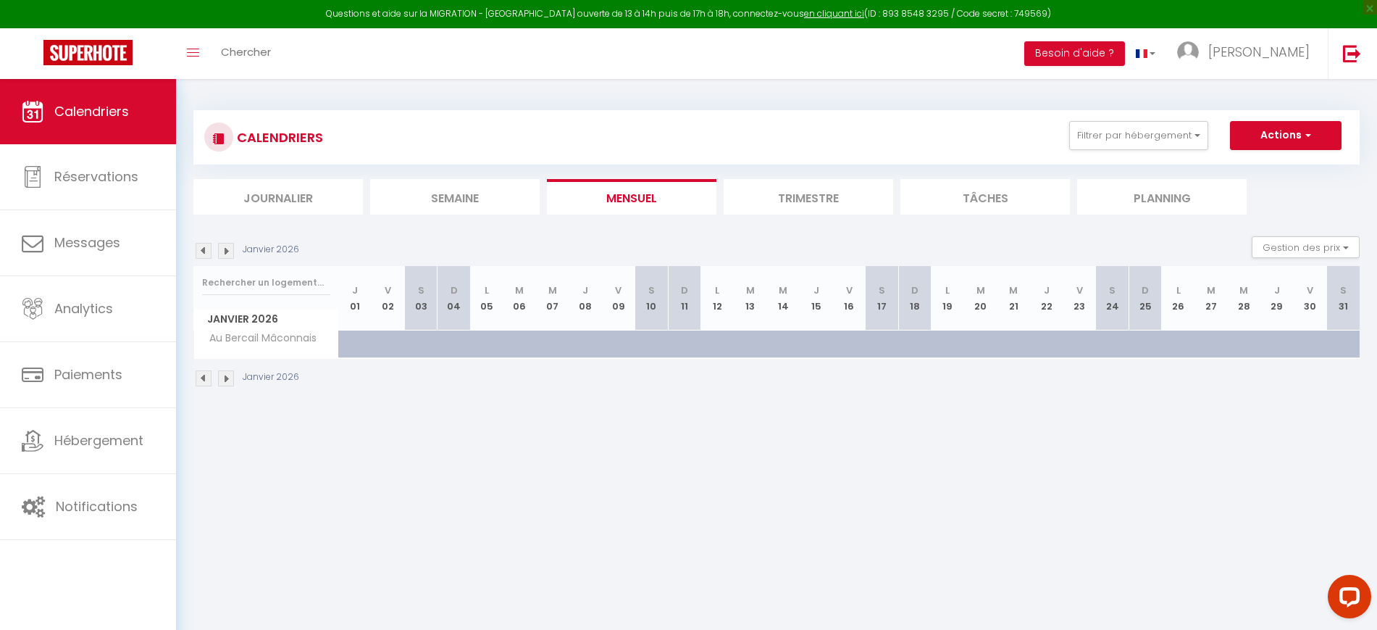
click at [231, 249] on img at bounding box center [226, 251] width 16 height 16
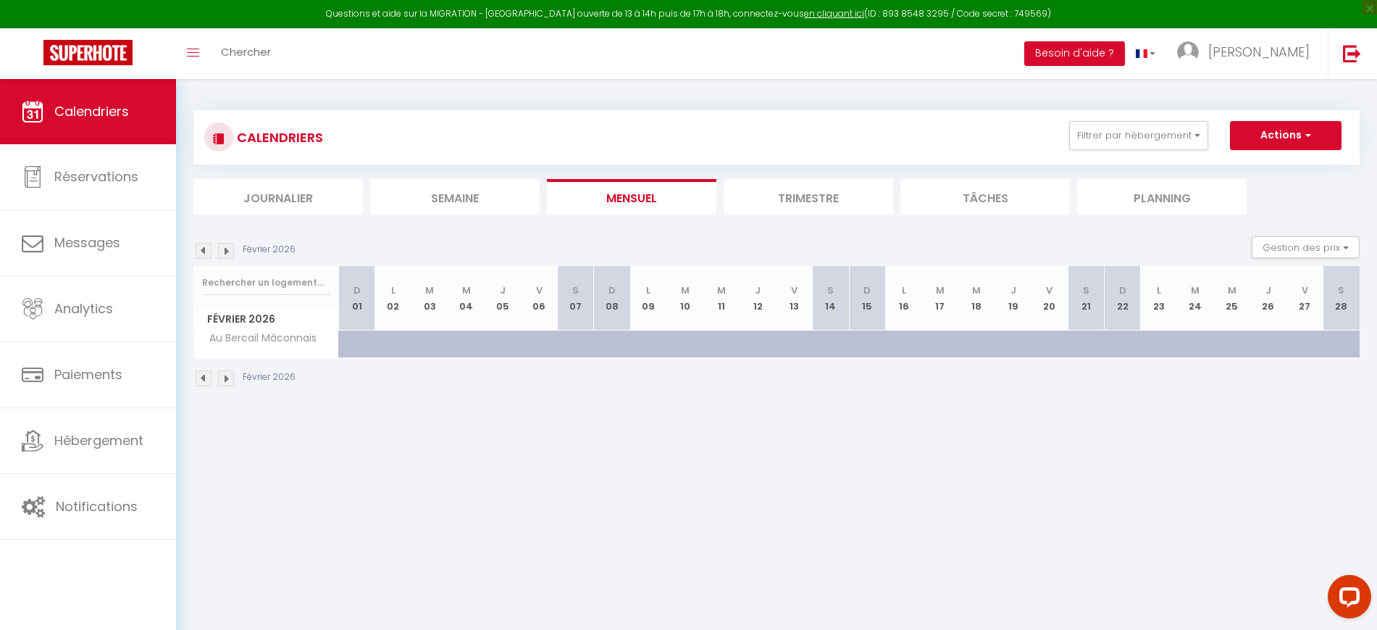
click at [206, 246] on img at bounding box center [204, 251] width 16 height 16
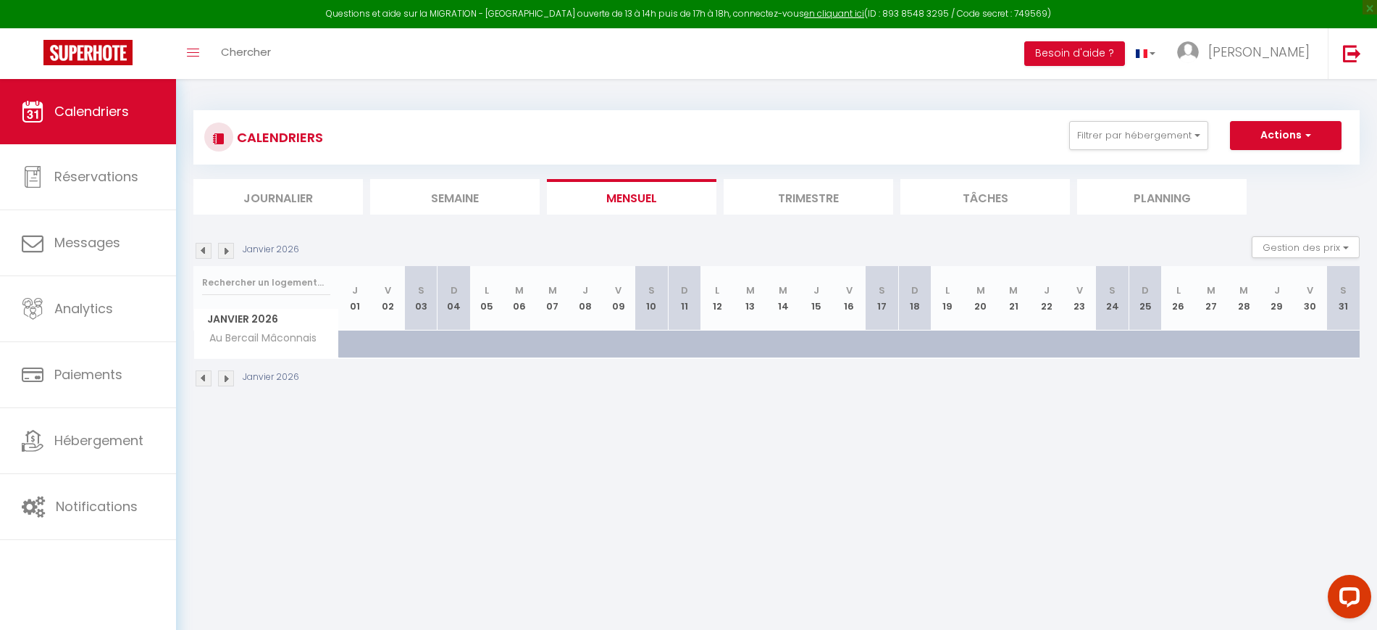
click at [207, 246] on img at bounding box center [204, 251] width 16 height 16
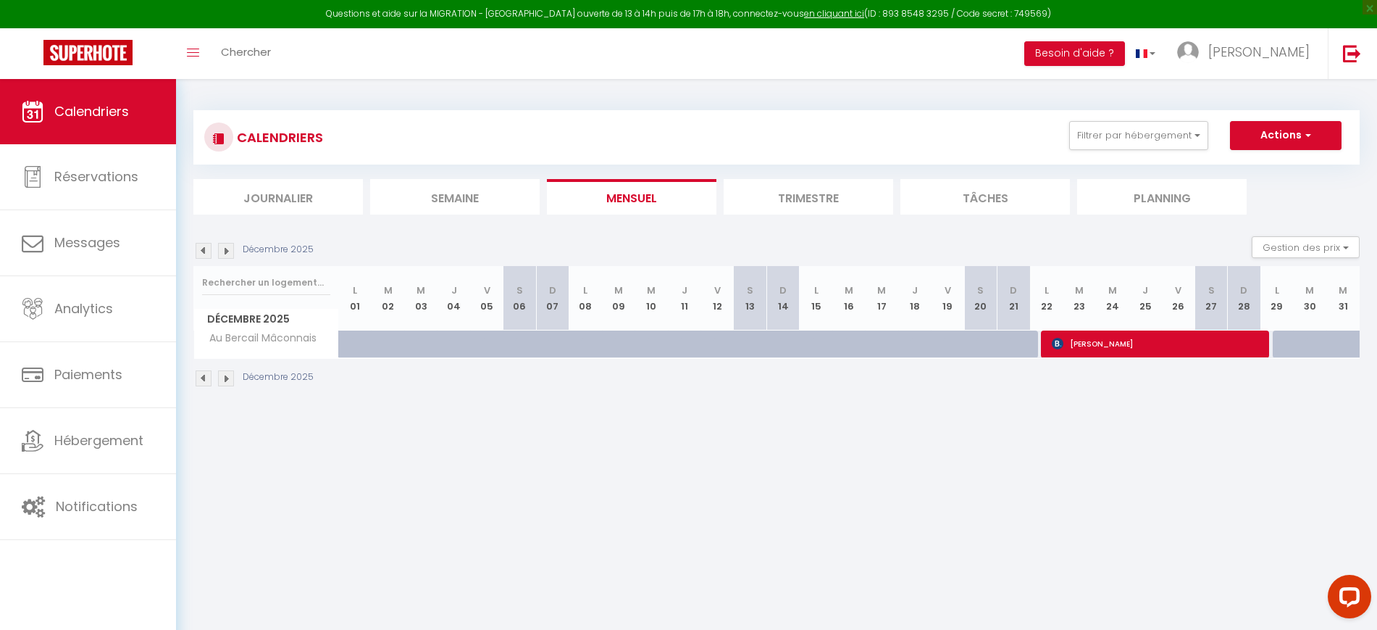
click at [207, 246] on img at bounding box center [204, 251] width 16 height 16
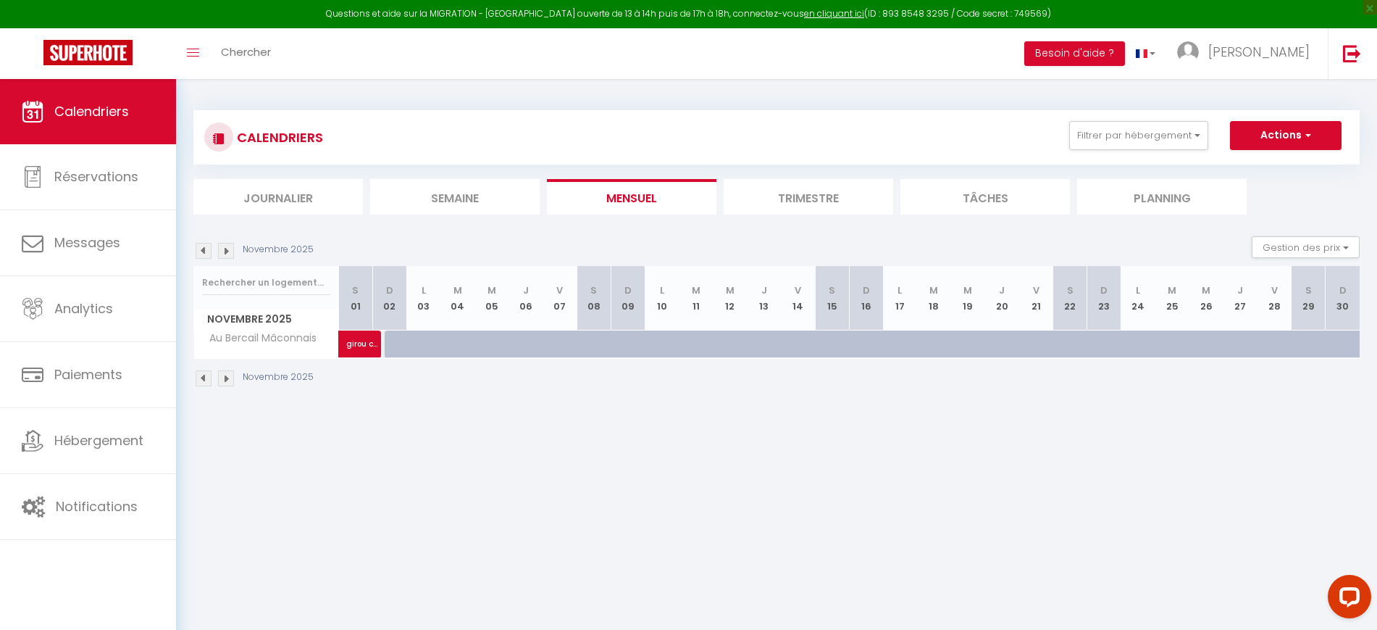
click at [207, 246] on img at bounding box center [204, 251] width 16 height 16
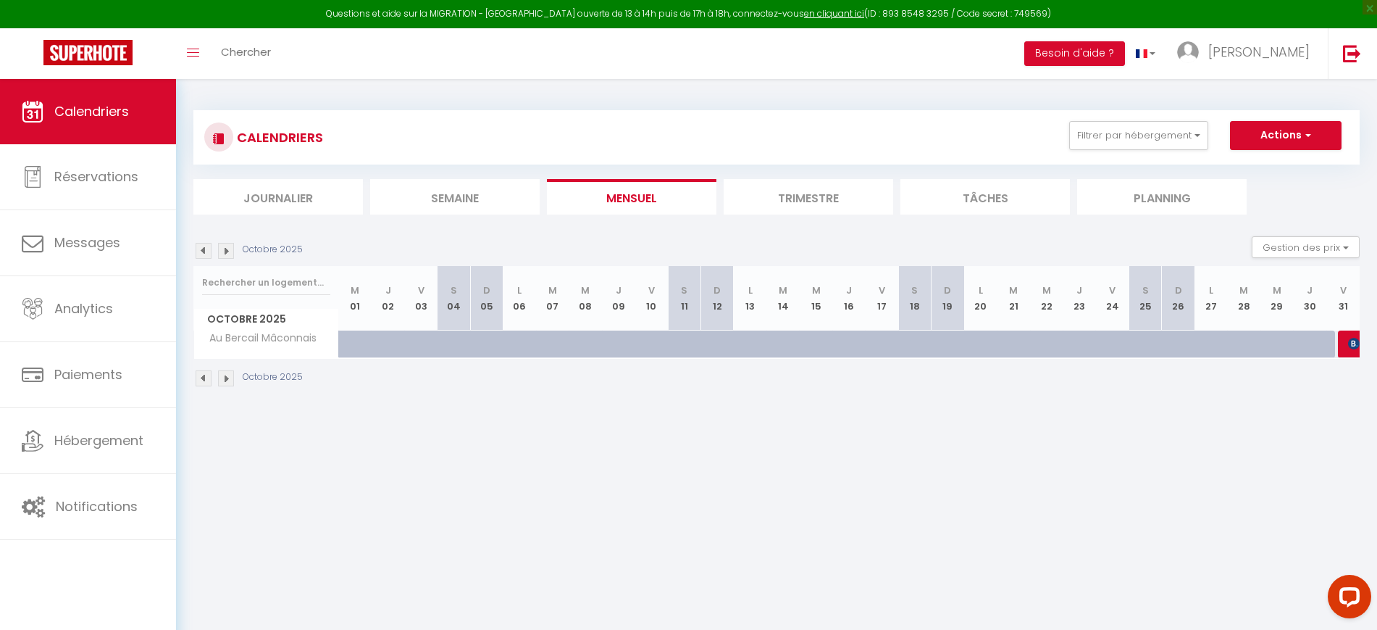
click at [207, 246] on img at bounding box center [204, 251] width 16 height 16
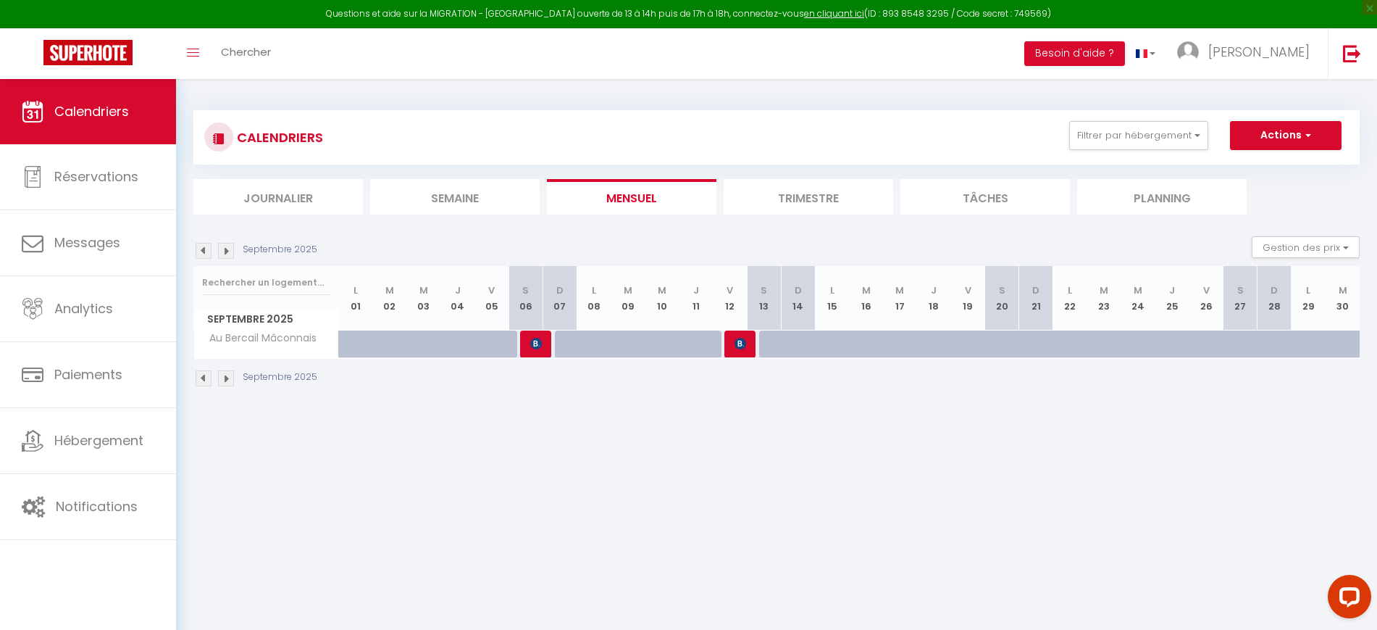
click at [207, 246] on img at bounding box center [204, 251] width 16 height 16
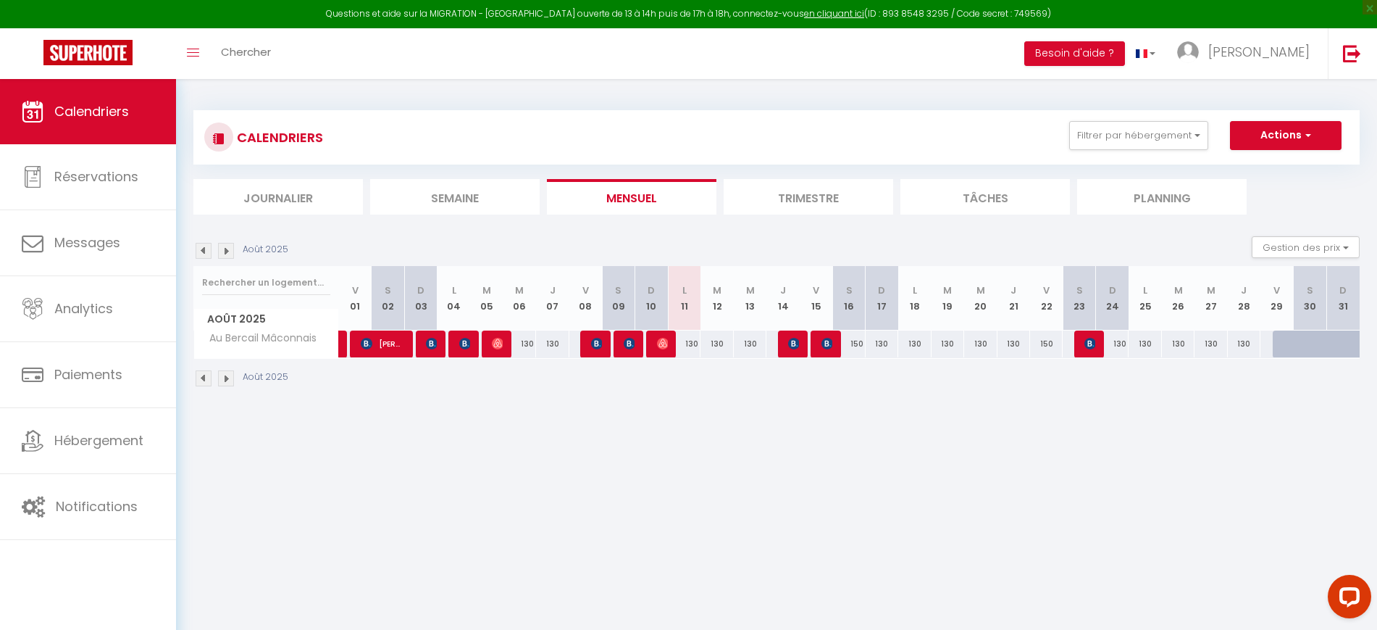
click at [207, 246] on img at bounding box center [204, 251] width 16 height 16
